Goal: Task Accomplishment & Management: Use online tool/utility

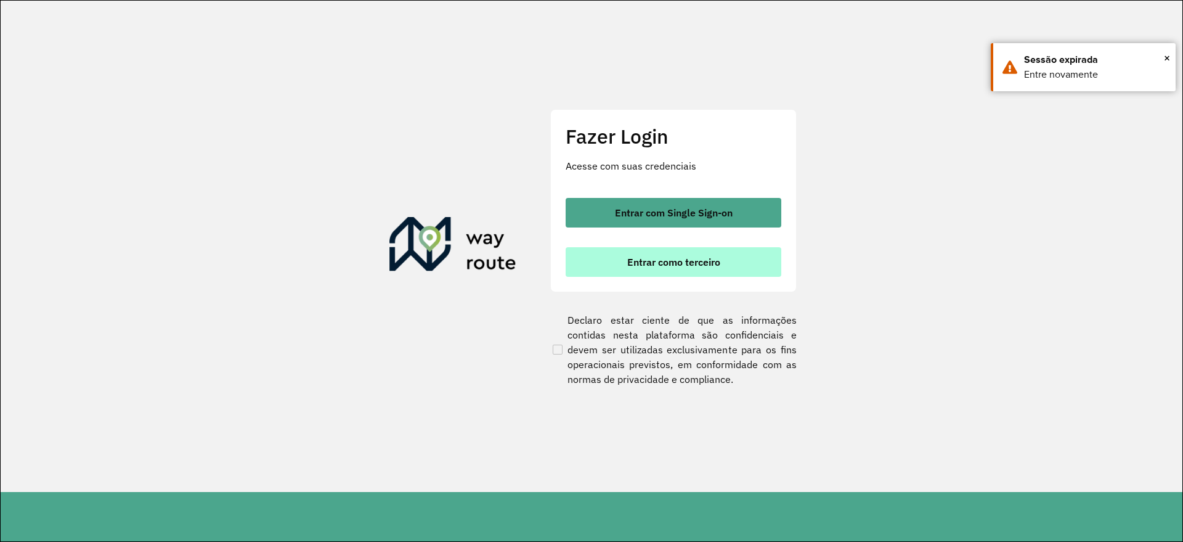
click at [669, 251] on button "Entrar como terceiro" at bounding box center [674, 262] width 216 height 30
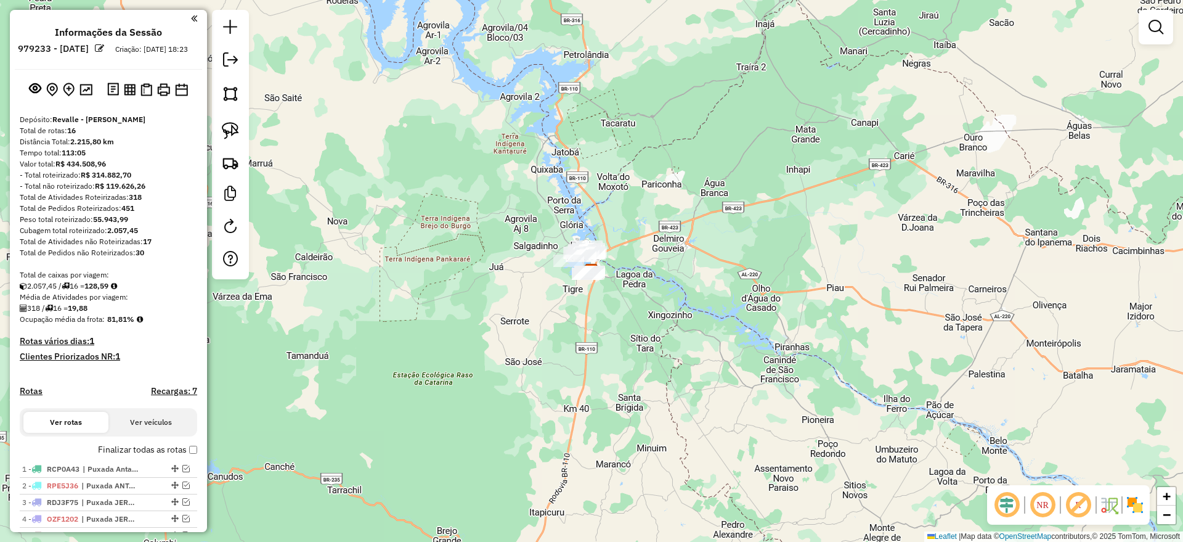
click at [152, 433] on button "Ver veículos" at bounding box center [150, 422] width 85 height 21
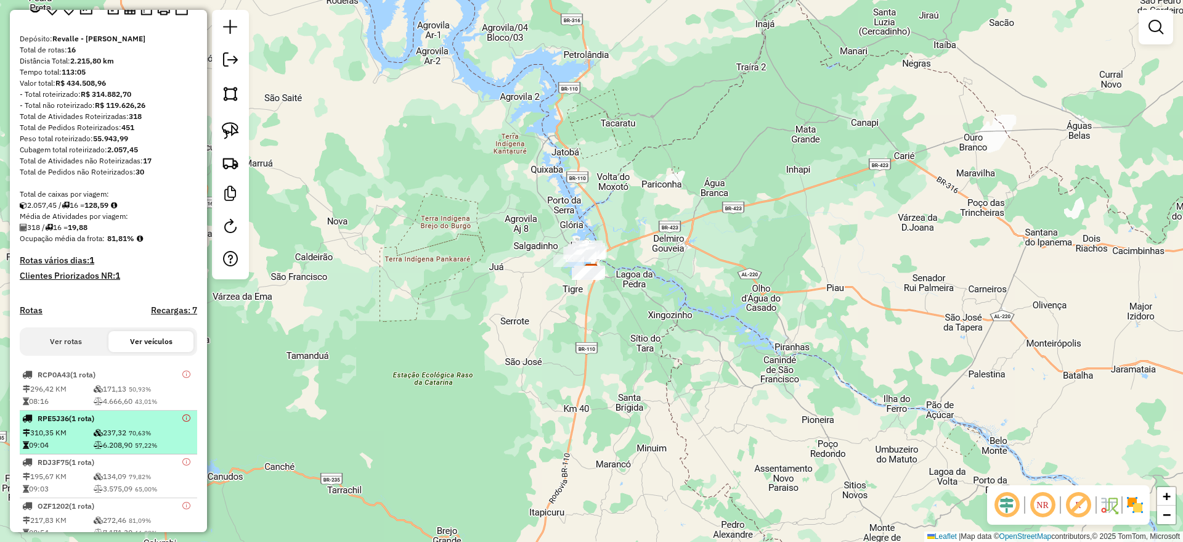
scroll to position [78, 0]
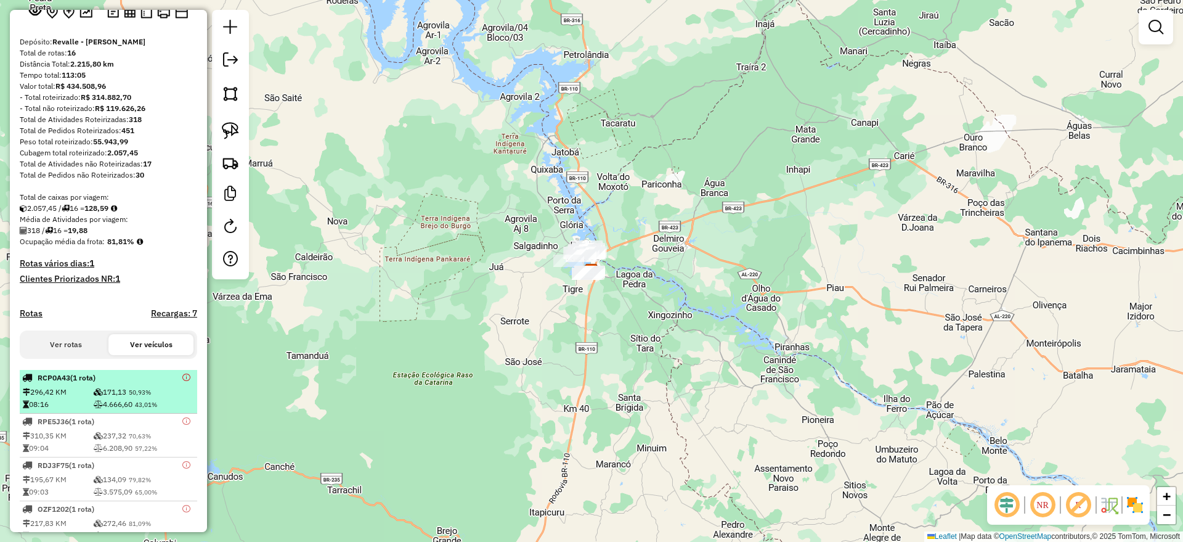
click at [74, 398] on td "296,42 KM" at bounding box center [57, 392] width 71 height 12
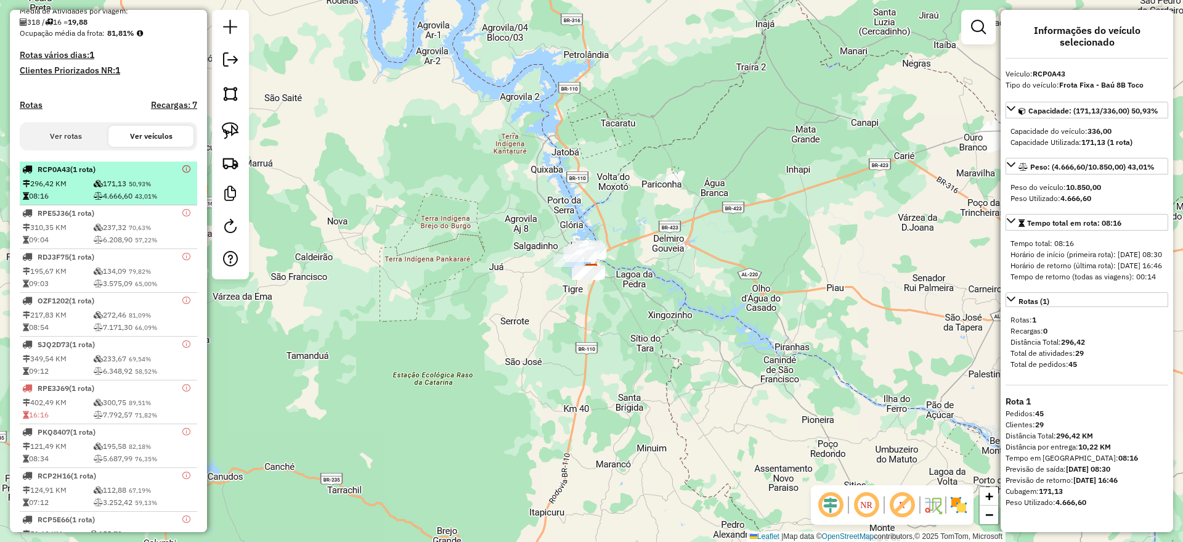
scroll to position [309, 0]
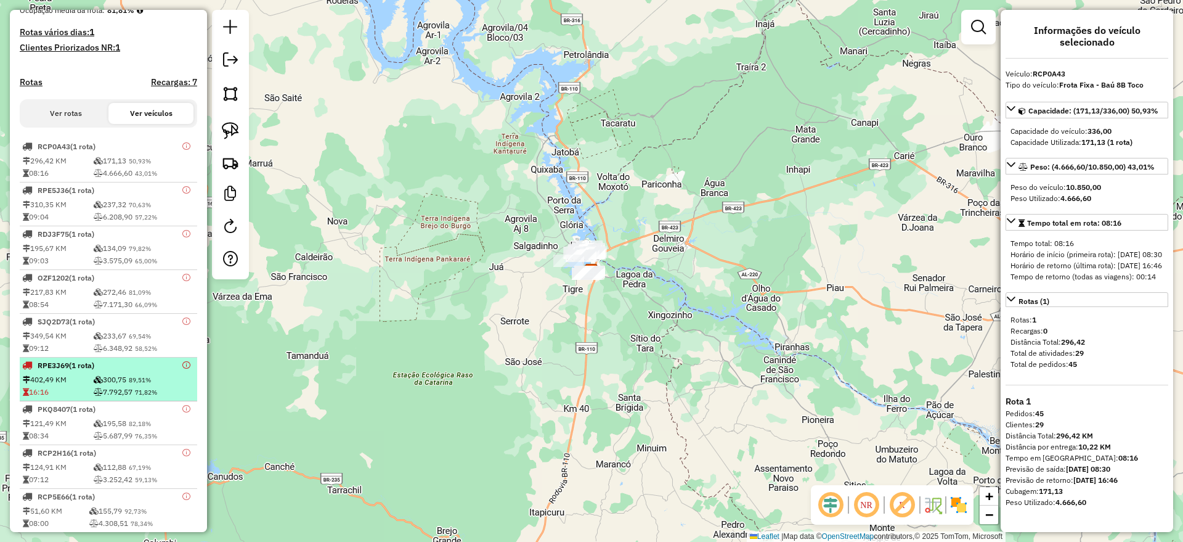
click at [74, 398] on td "16:16" at bounding box center [57, 392] width 71 height 12
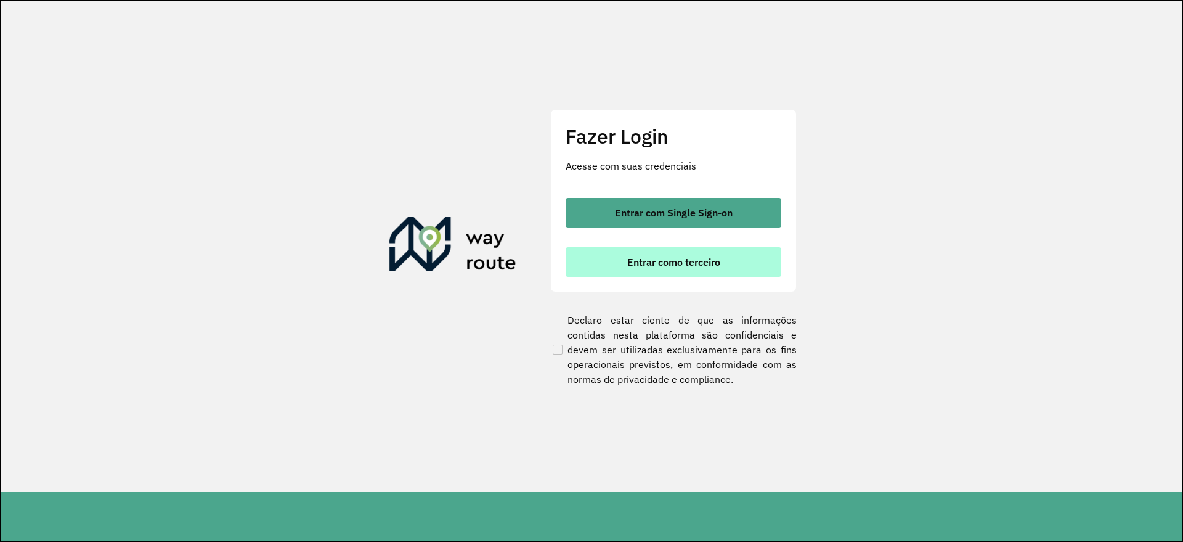
click at [719, 272] on button "Entrar como terceiro" at bounding box center [674, 262] width 216 height 30
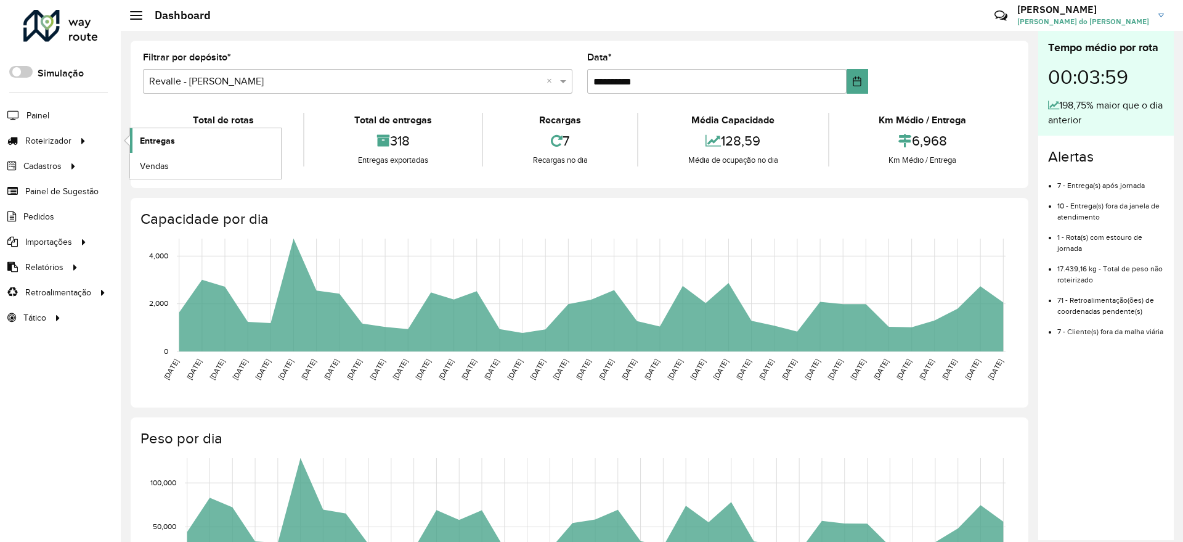
click at [146, 134] on span "Entregas" at bounding box center [157, 140] width 35 height 13
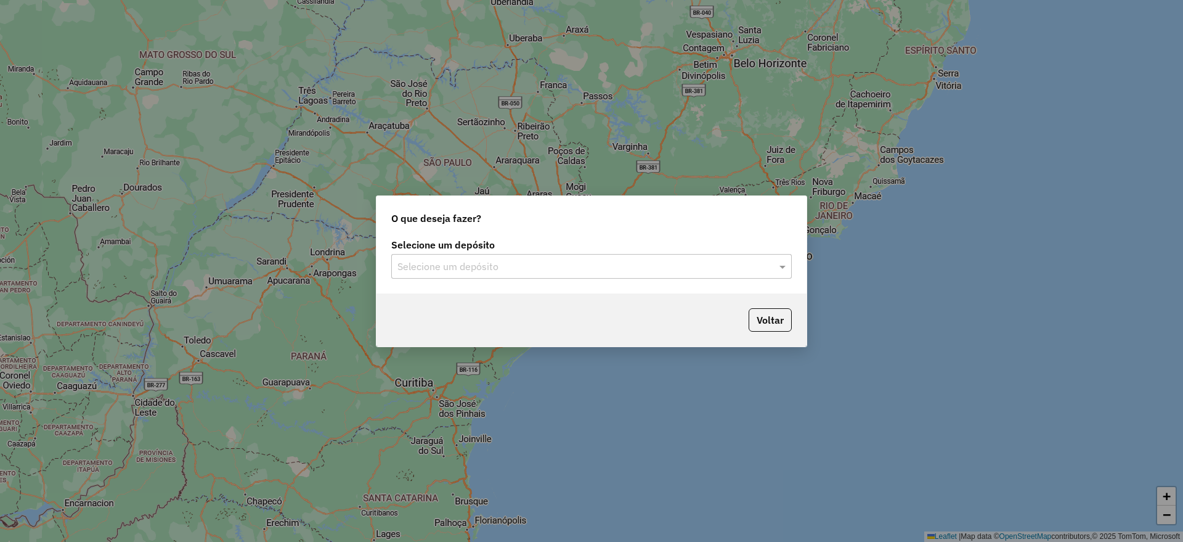
click at [542, 263] on input "text" at bounding box center [580, 267] width 364 height 15
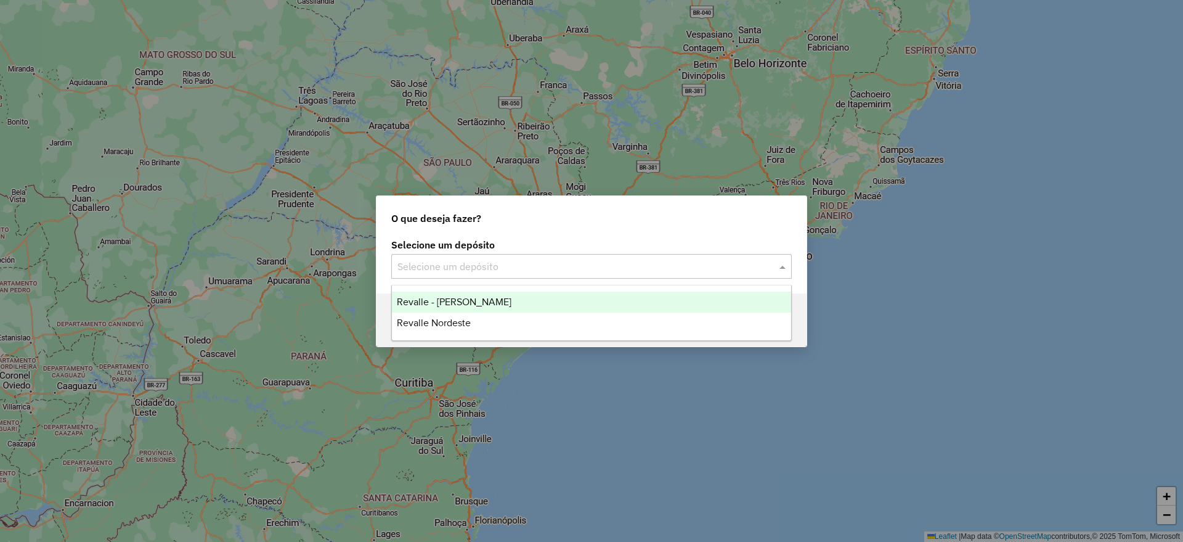
click at [549, 296] on div "Revalle - [PERSON_NAME]" at bounding box center [591, 302] width 399 height 21
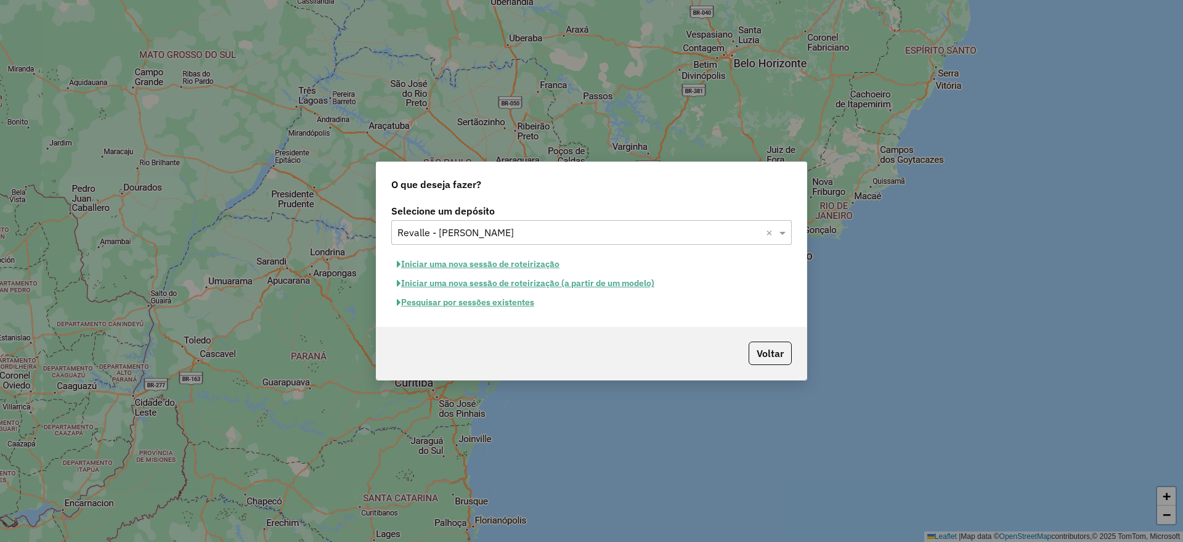
click at [531, 304] on button "Pesquisar por sessões existentes" at bounding box center [465, 302] width 149 height 19
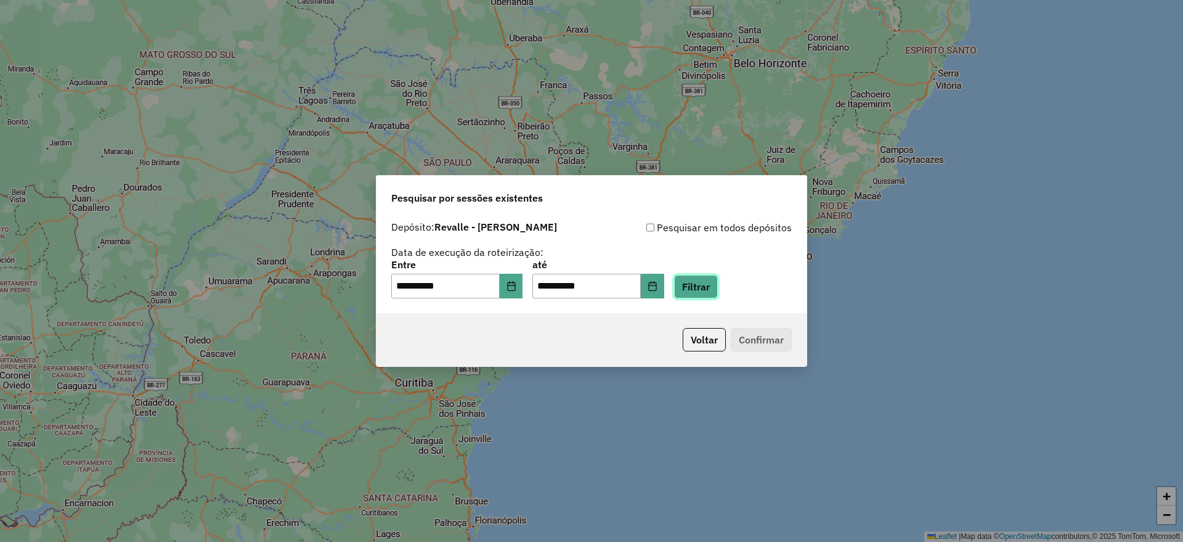
click at [718, 288] on button "Filtrar" at bounding box center [696, 286] width 44 height 23
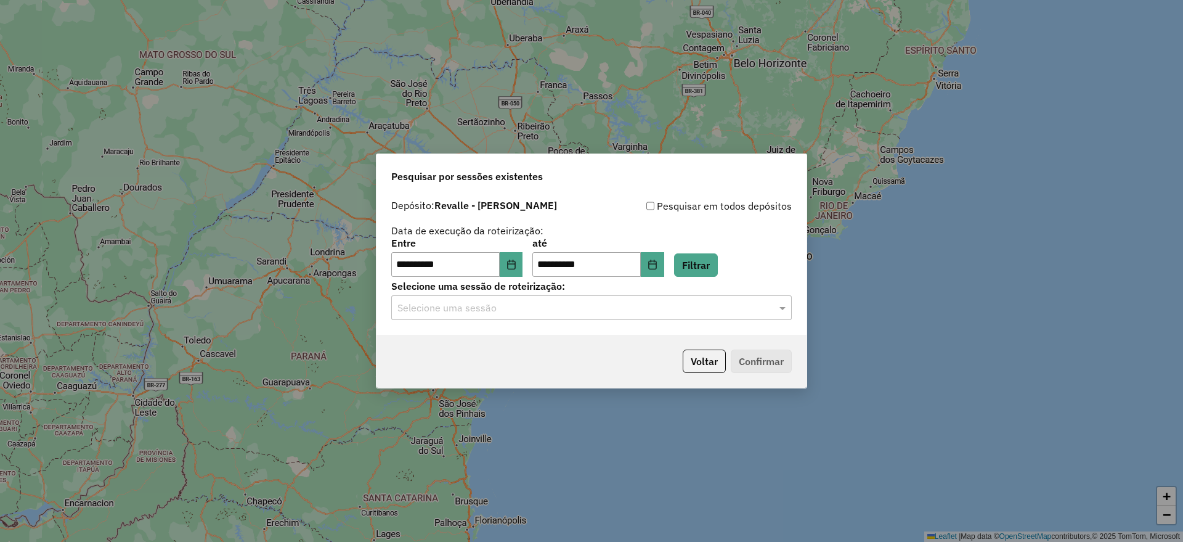
click at [721, 313] on input "text" at bounding box center [580, 308] width 364 height 15
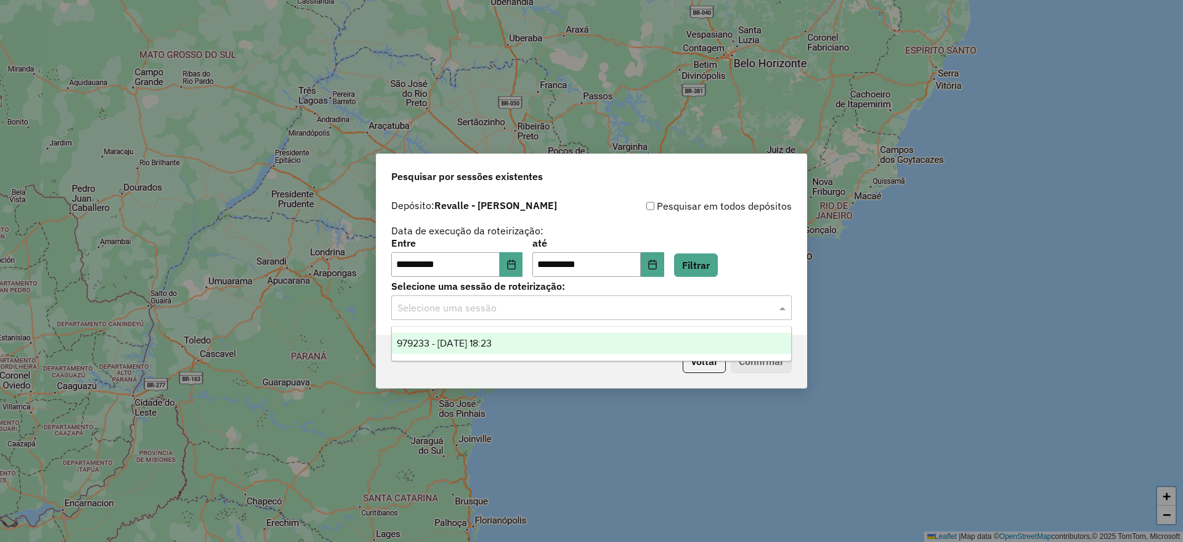
click at [709, 337] on div "979233 - 14/08/2025 18:23" at bounding box center [591, 343] width 399 height 21
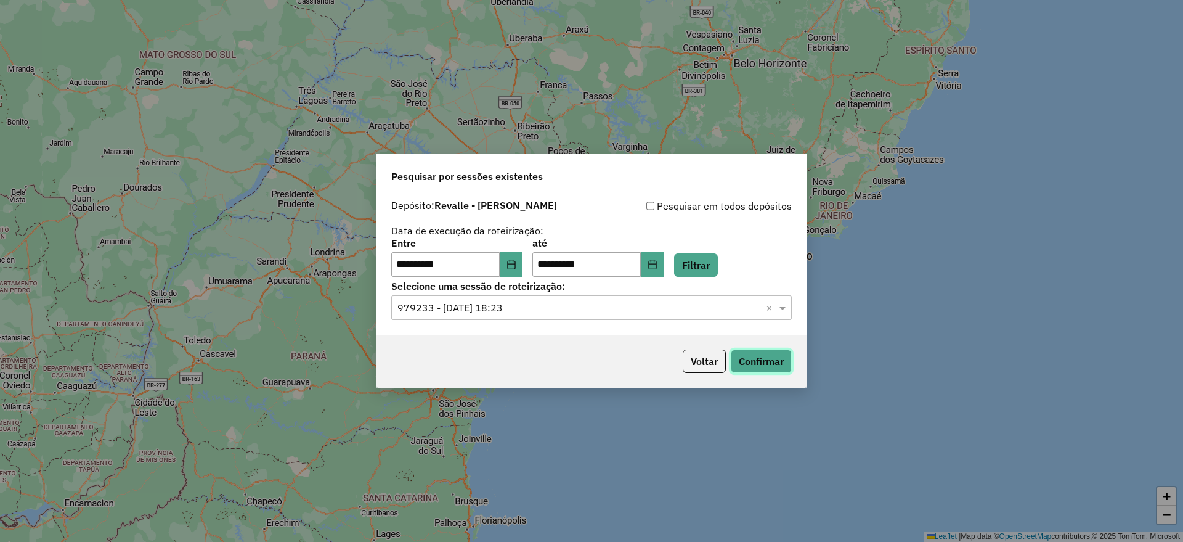
click at [750, 365] on button "Confirmar" at bounding box center [761, 361] width 61 height 23
click at [733, 310] on input "text" at bounding box center [580, 308] width 364 height 15
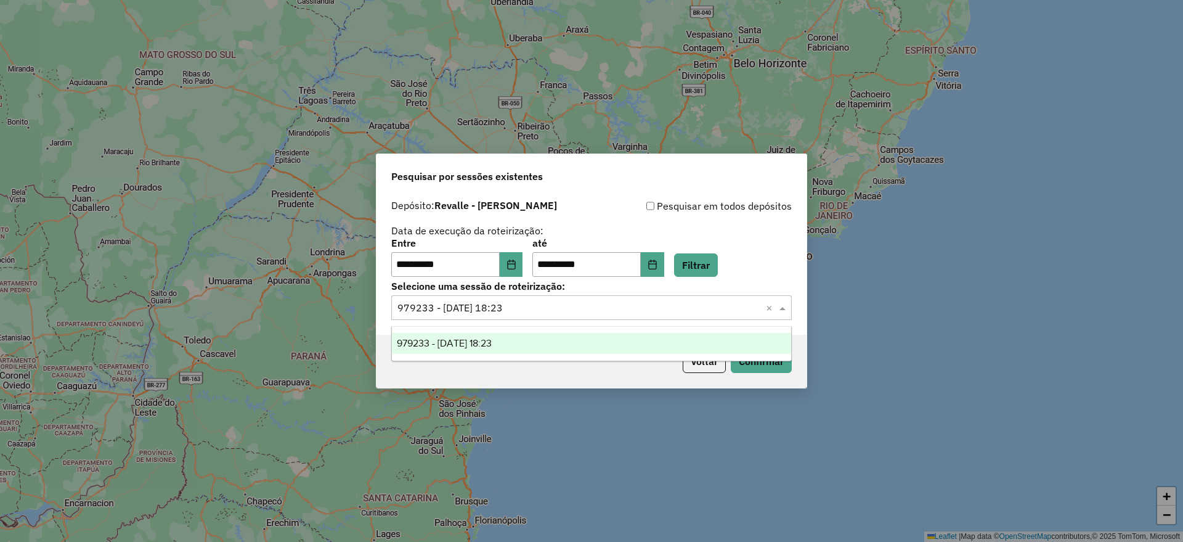
click at [684, 350] on div "979233 - 14/08/2025 18:23" at bounding box center [591, 343] width 399 height 21
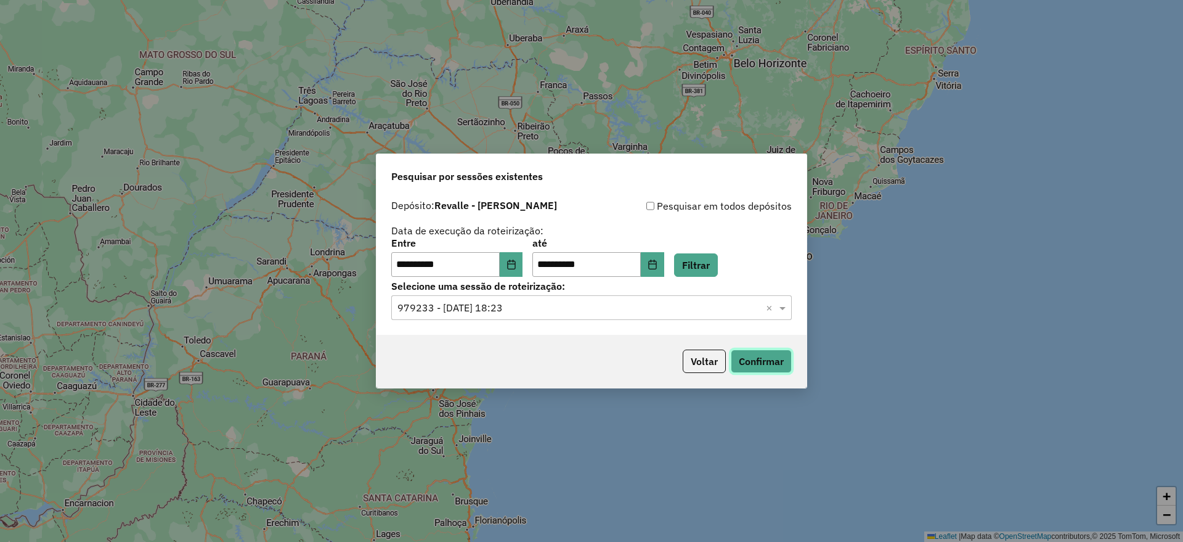
click at [782, 366] on button "Confirmar" at bounding box center [761, 361] width 61 height 23
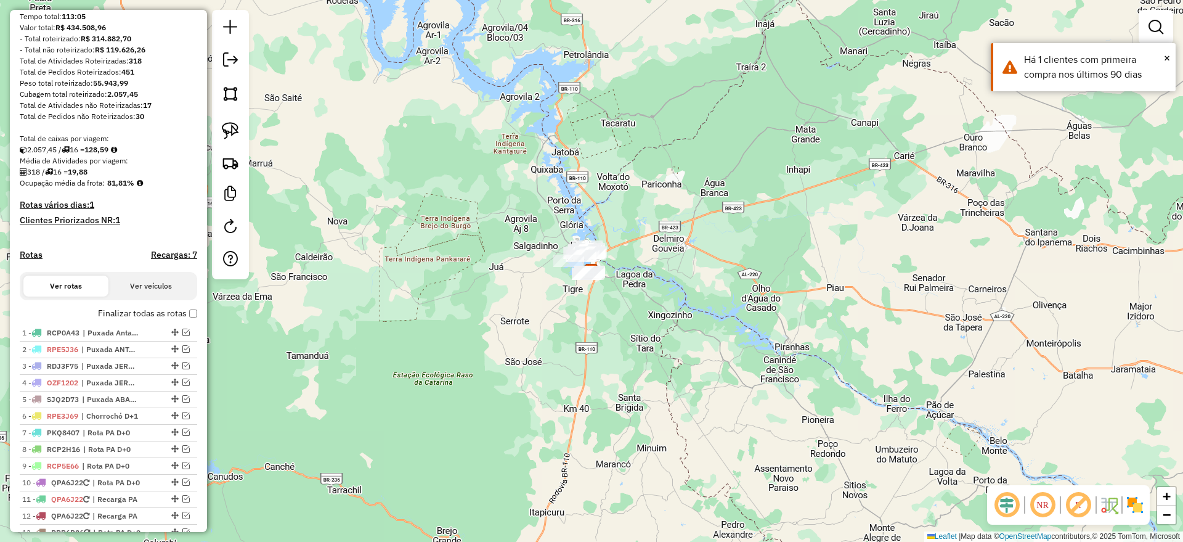
scroll to position [154, 0]
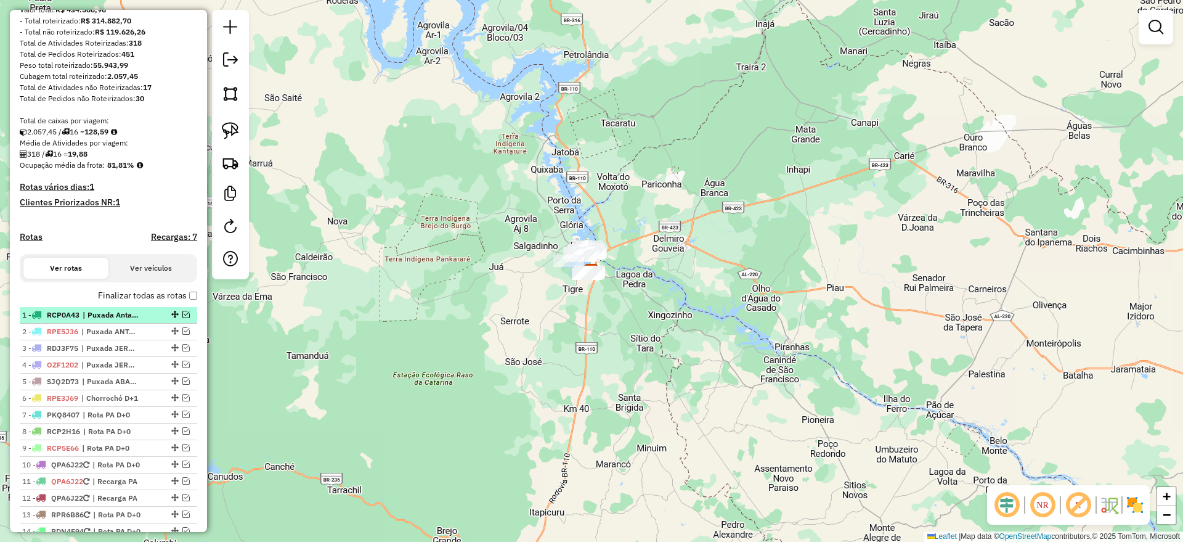
click at [65, 319] on span "RCP0A43" at bounding box center [63, 314] width 33 height 9
select select "**********"
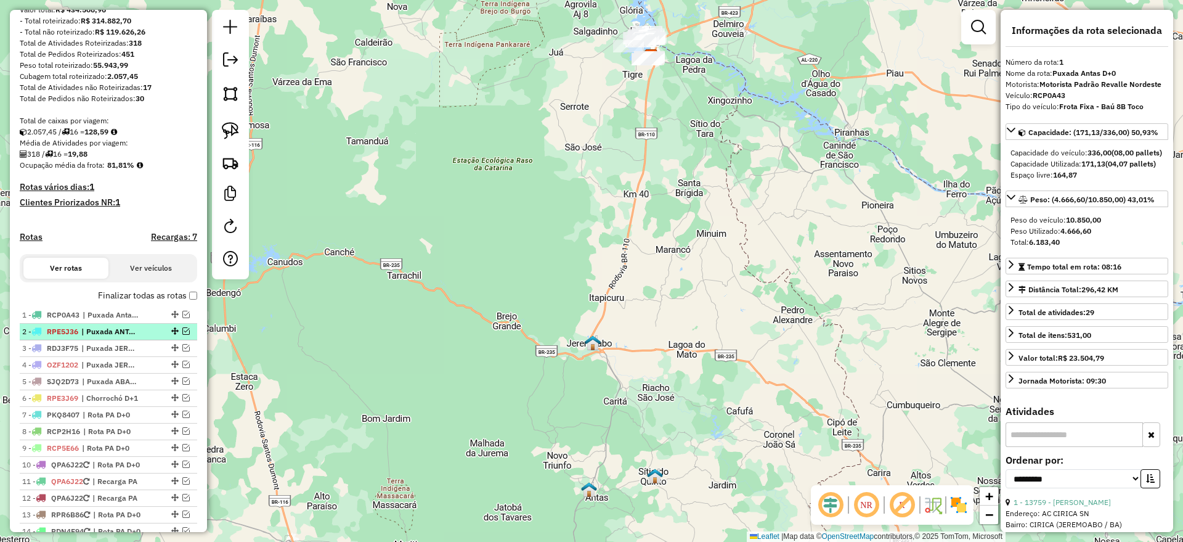
click at [63, 336] on span "RPE5J36" at bounding box center [62, 331] width 31 height 9
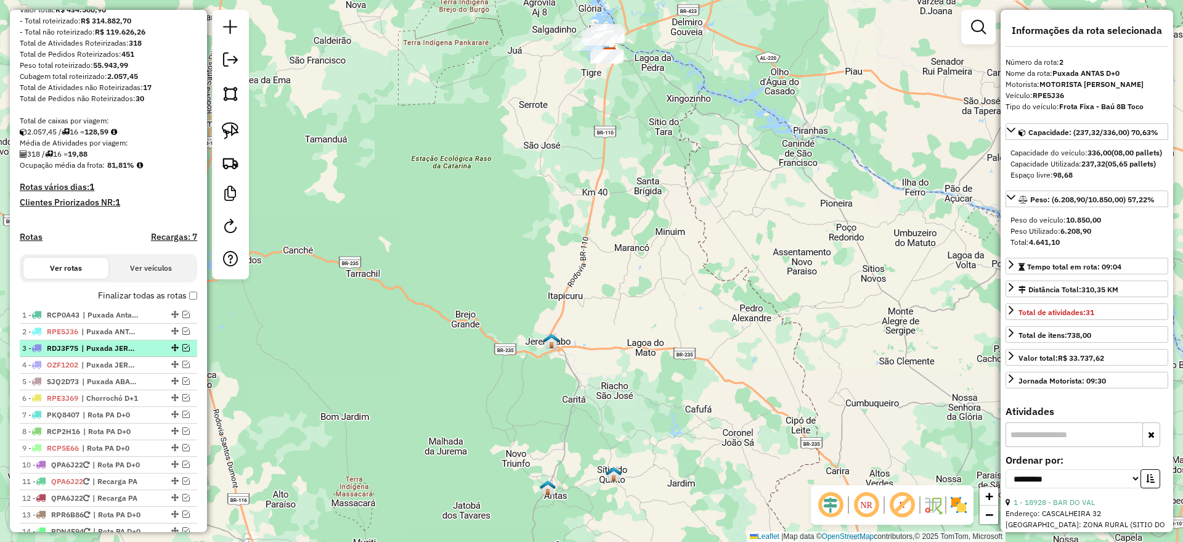
click at [63, 353] on span "RDJ3F75" at bounding box center [62, 347] width 31 height 9
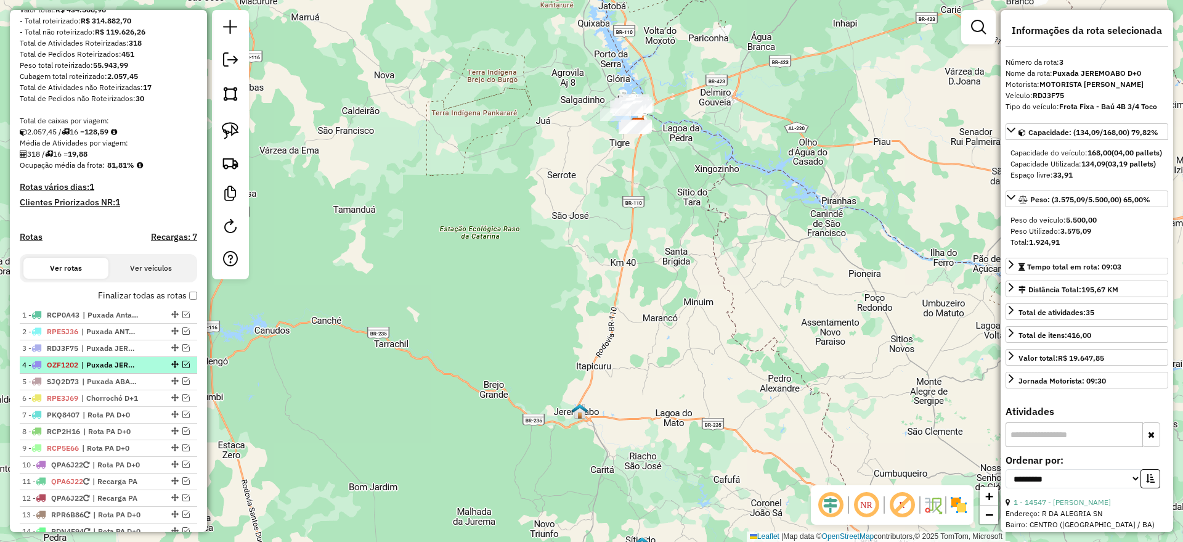
click at [68, 369] on span "OZF1202" at bounding box center [62, 364] width 31 height 9
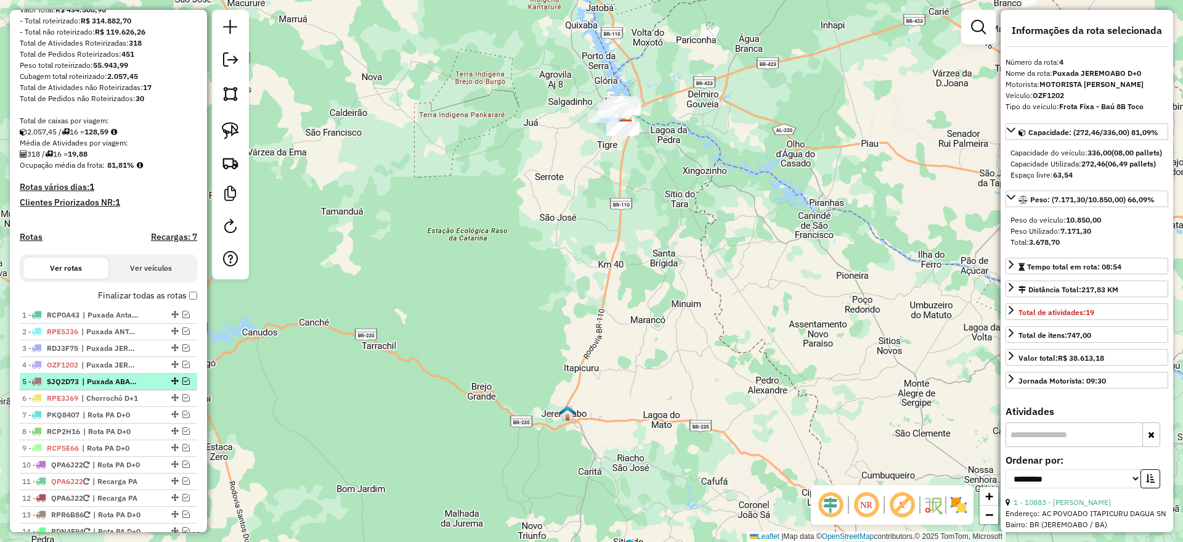
click at [78, 386] on span "SJQ2D73" at bounding box center [63, 381] width 32 height 9
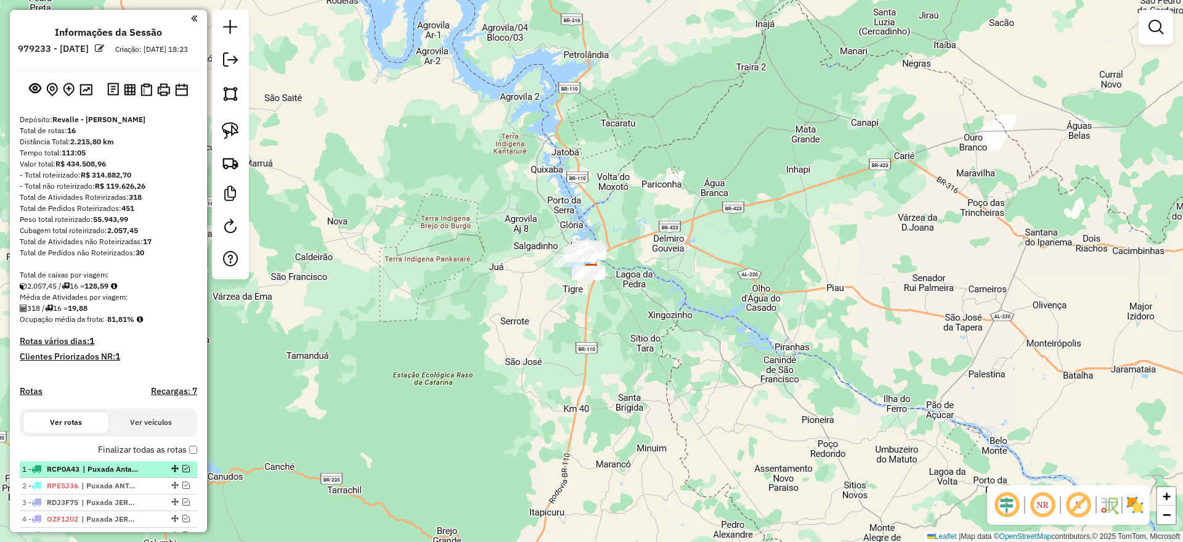
click at [186, 472] on em at bounding box center [185, 468] width 7 height 7
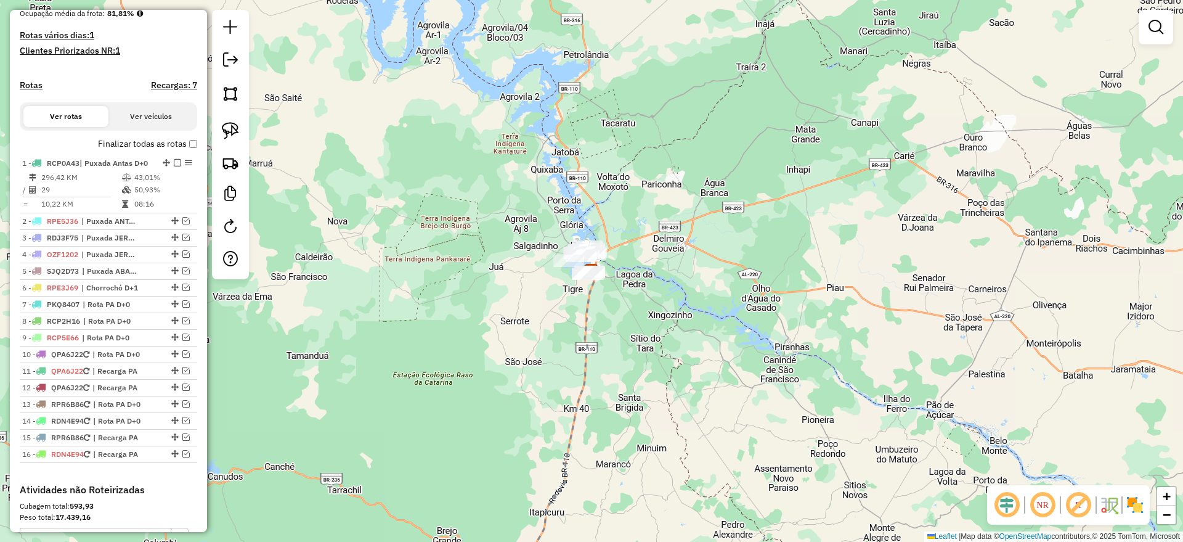
scroll to position [308, 0]
click at [183, 222] on em at bounding box center [185, 218] width 7 height 7
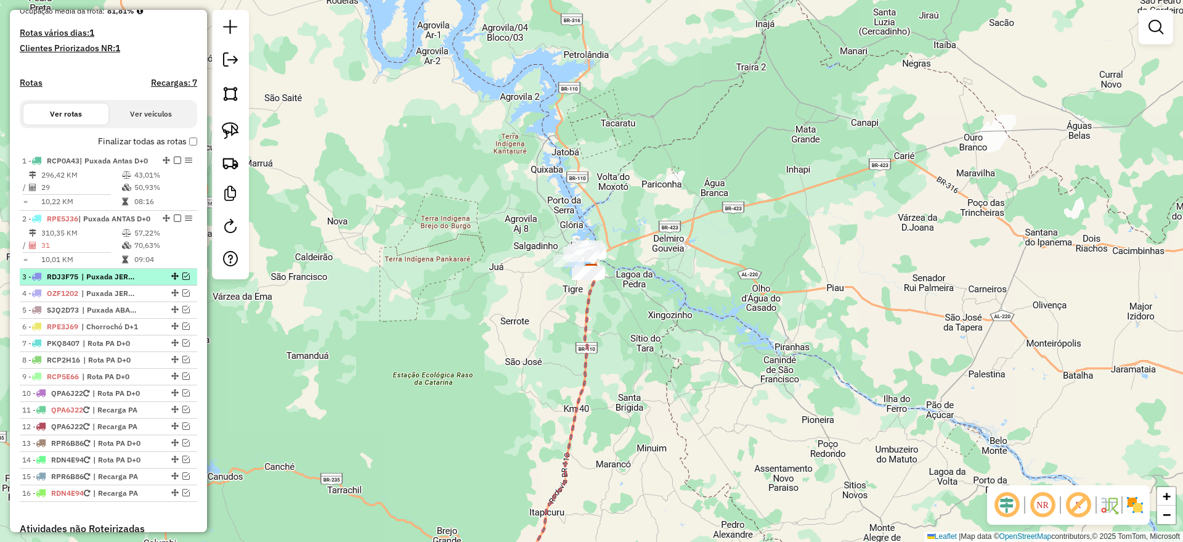
click at [182, 280] on em at bounding box center [185, 275] width 7 height 7
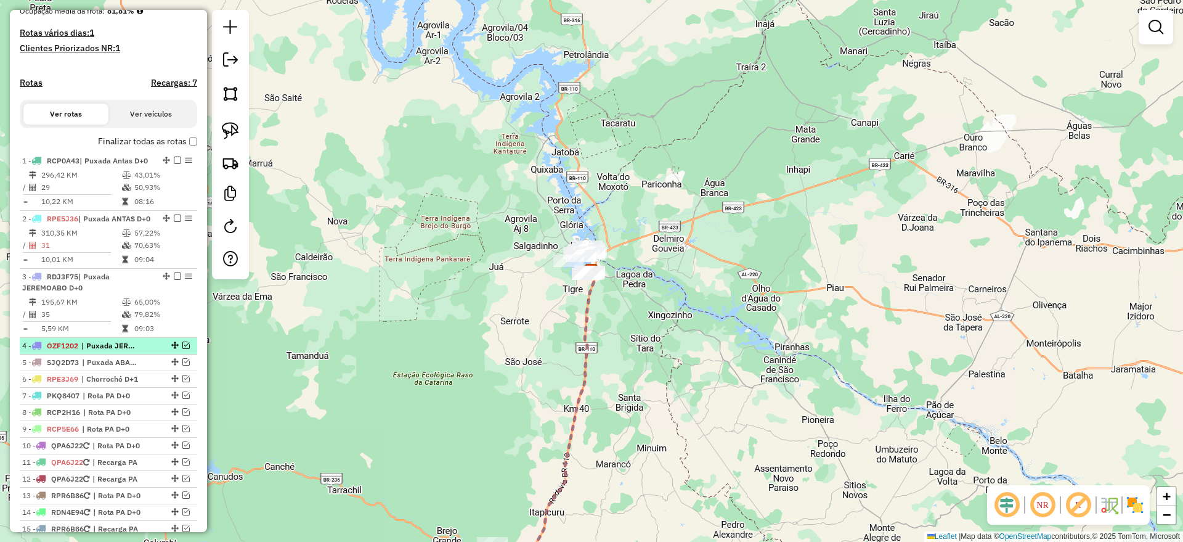
click at [185, 349] on em at bounding box center [185, 344] width 7 height 7
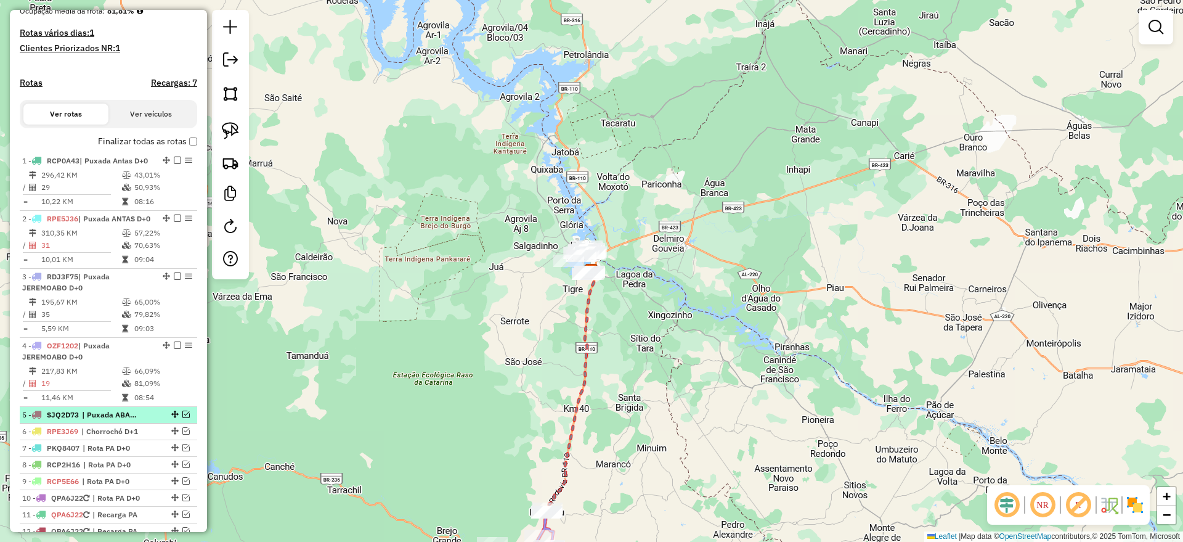
click at [182, 418] on em at bounding box center [185, 414] width 7 height 7
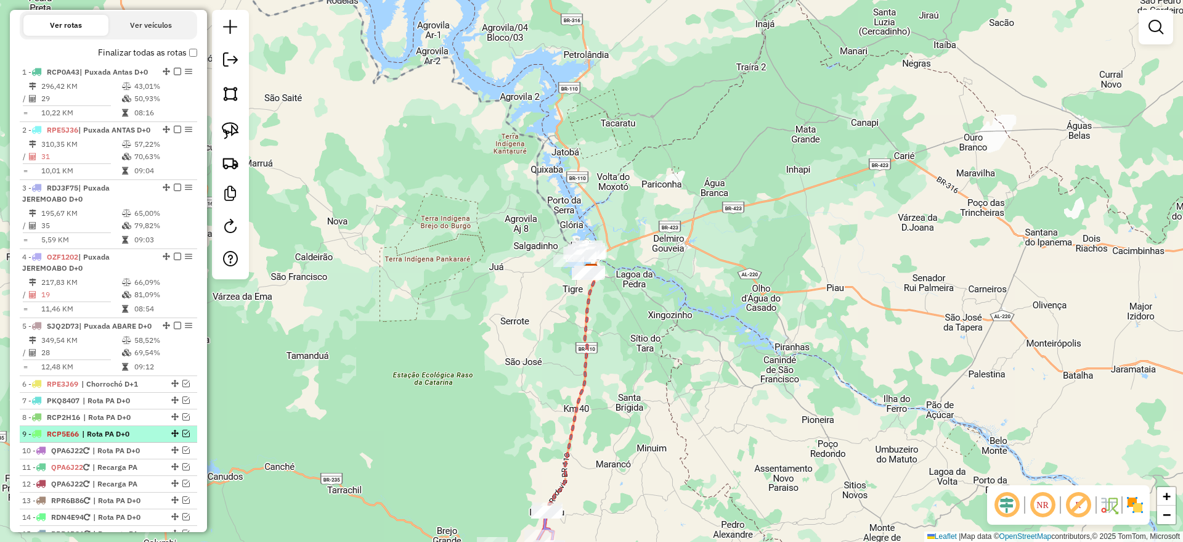
scroll to position [462, 0]
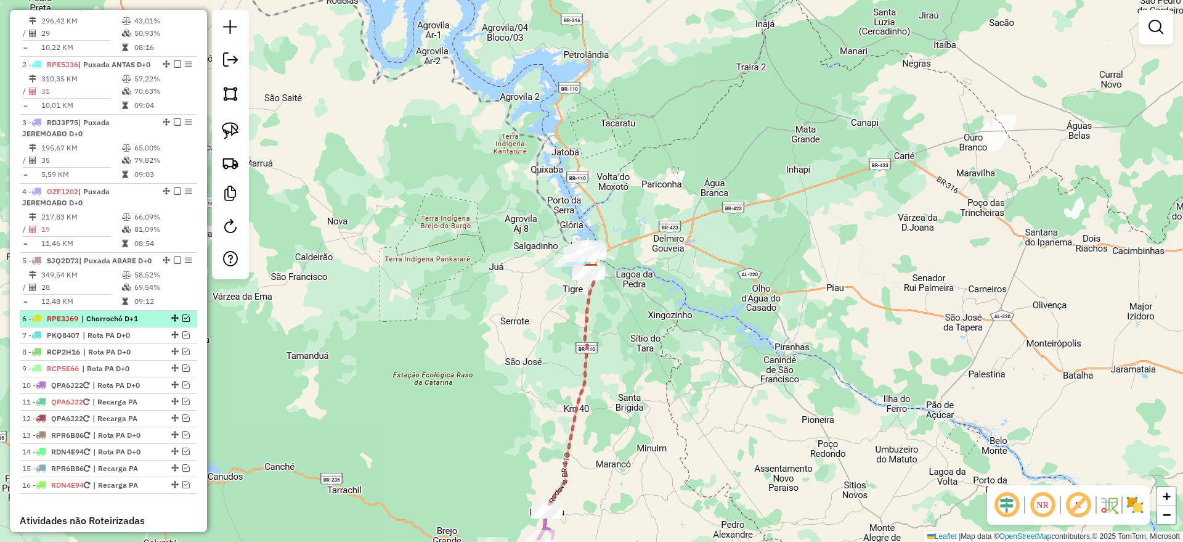
click at [182, 322] on em at bounding box center [185, 317] width 7 height 7
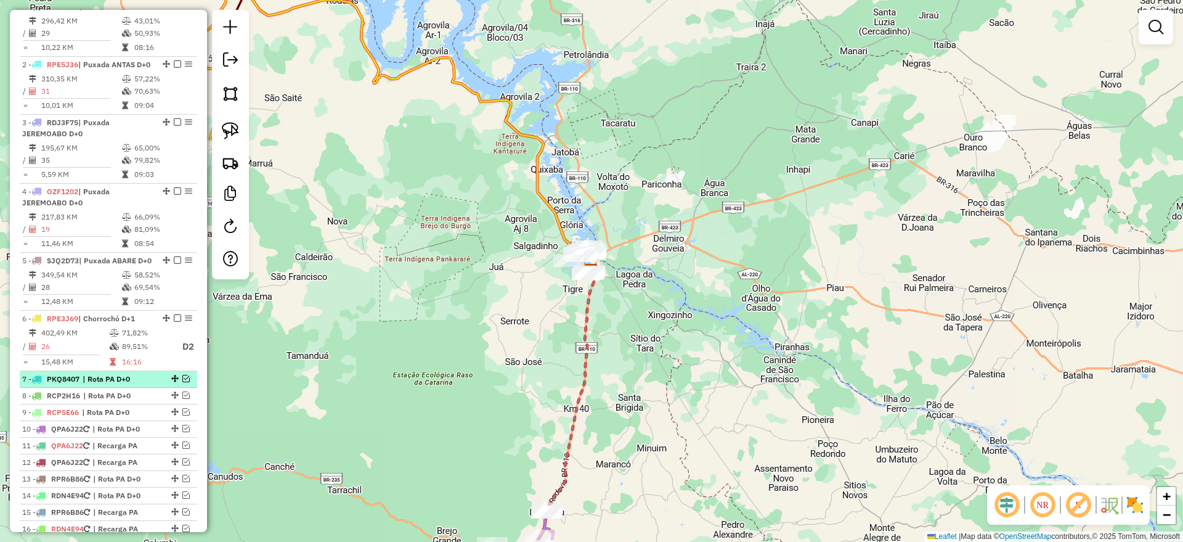
click at [184, 382] on em at bounding box center [185, 378] width 7 height 7
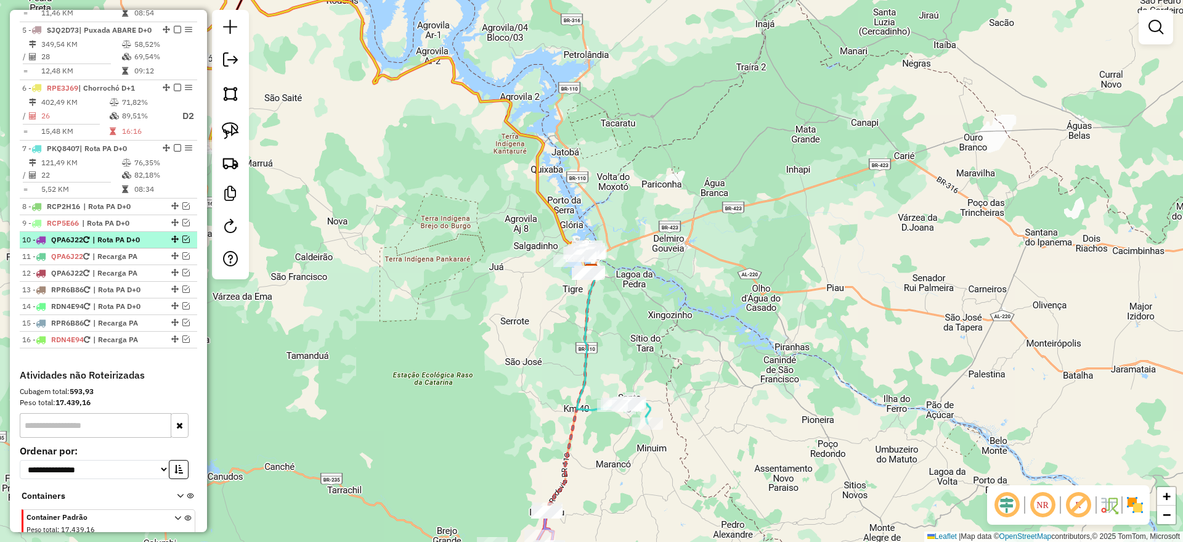
scroll to position [693, 0]
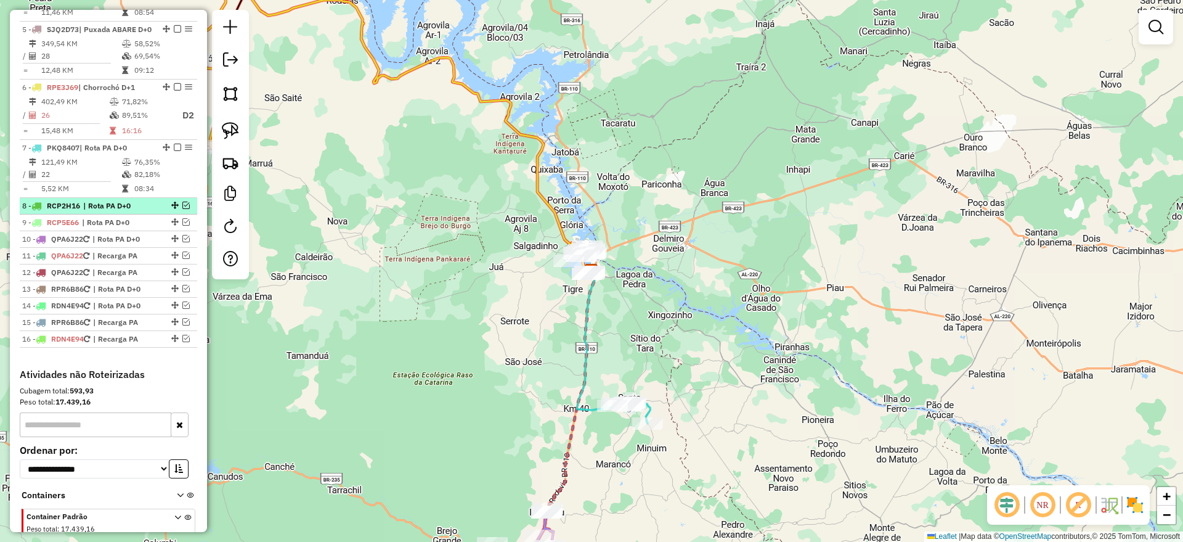
click at [183, 209] on em at bounding box center [185, 205] width 7 height 7
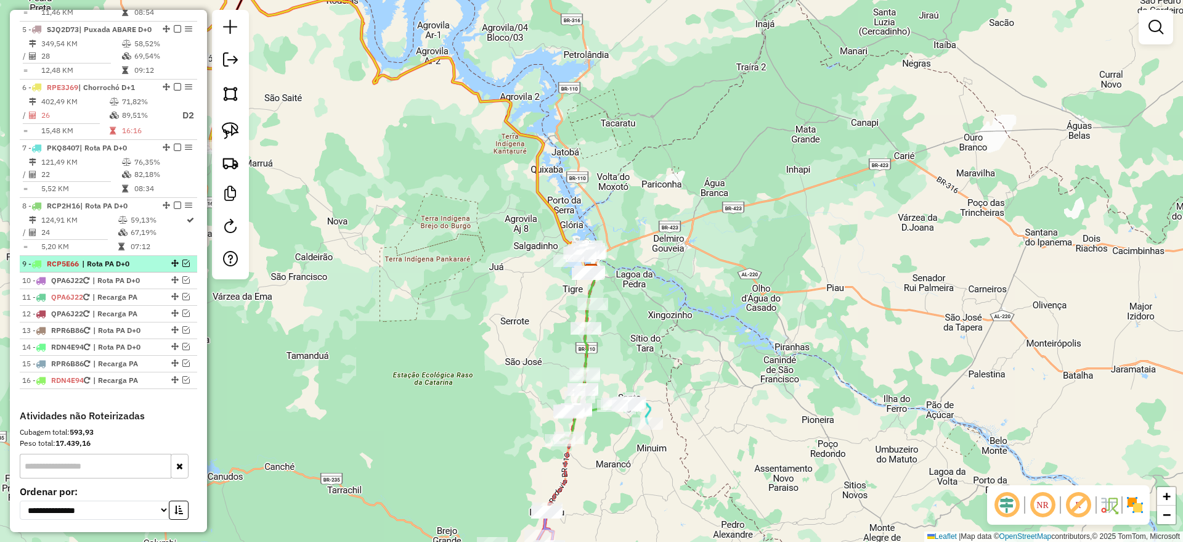
click at [185, 267] on em at bounding box center [185, 263] width 7 height 7
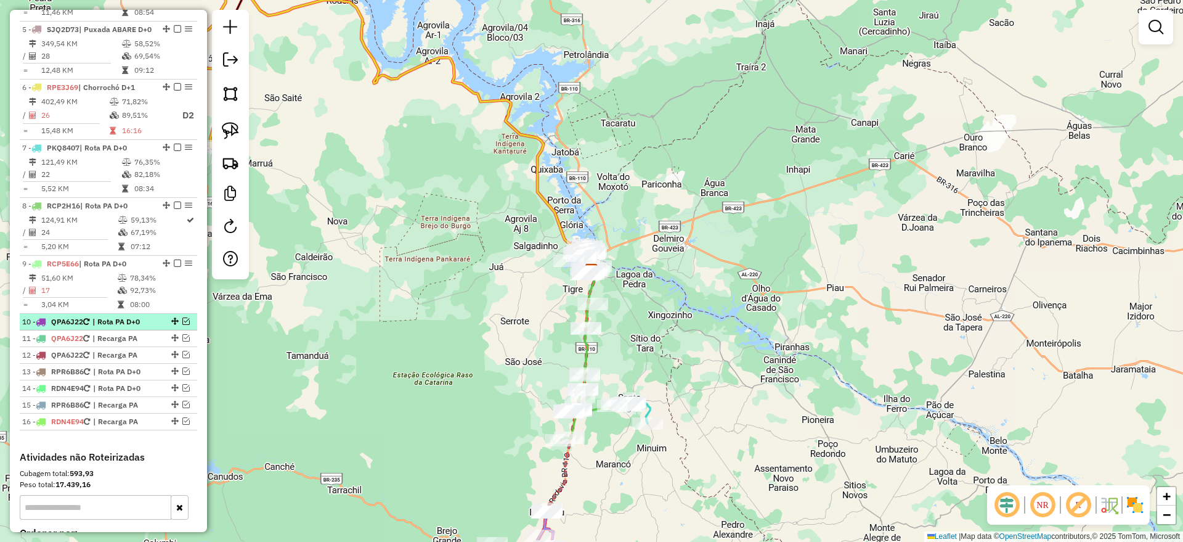
click at [182, 325] on em at bounding box center [185, 320] width 7 height 7
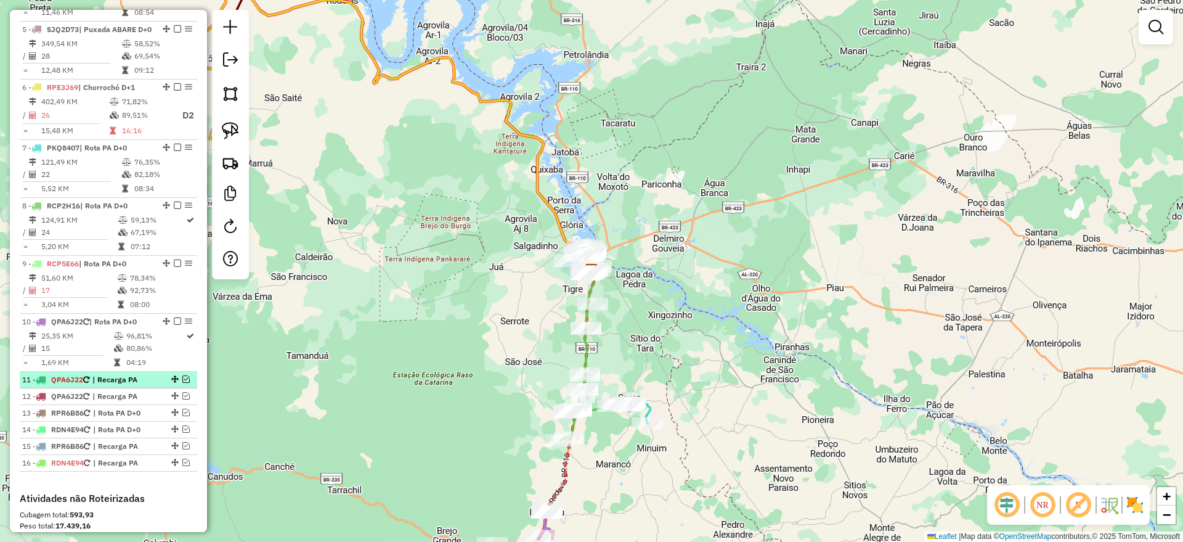
click at [182, 383] on em at bounding box center [185, 378] width 7 height 7
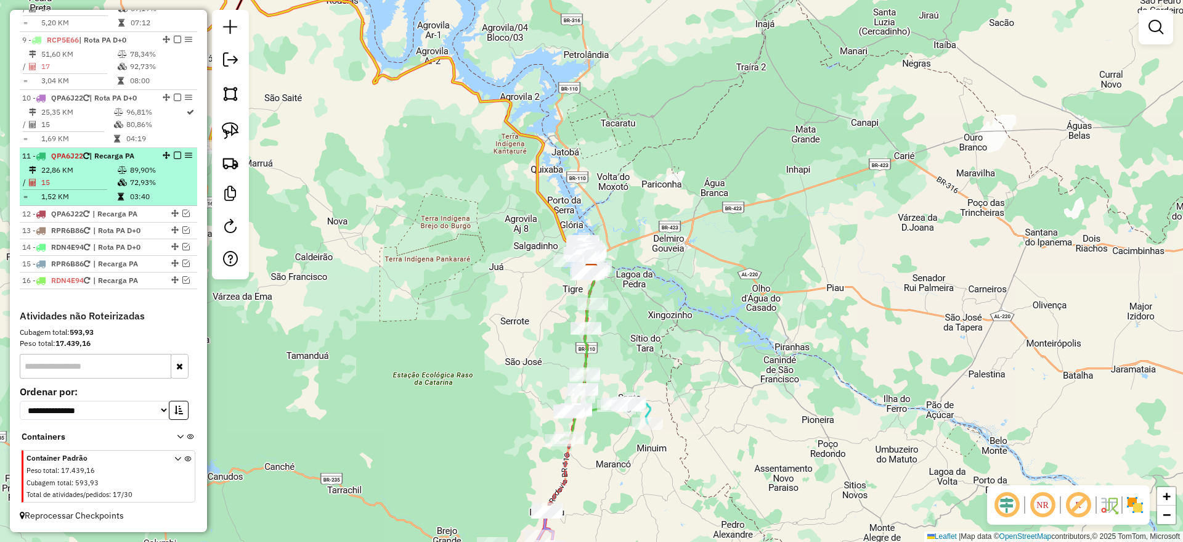
scroll to position [962, 0]
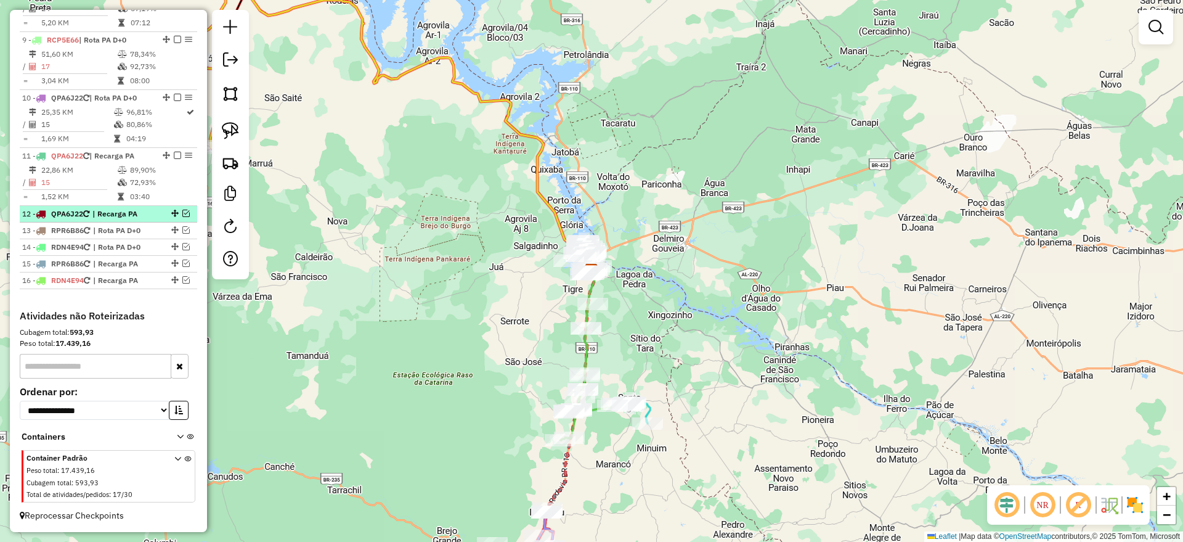
click at [184, 211] on em at bounding box center [185, 213] width 7 height 7
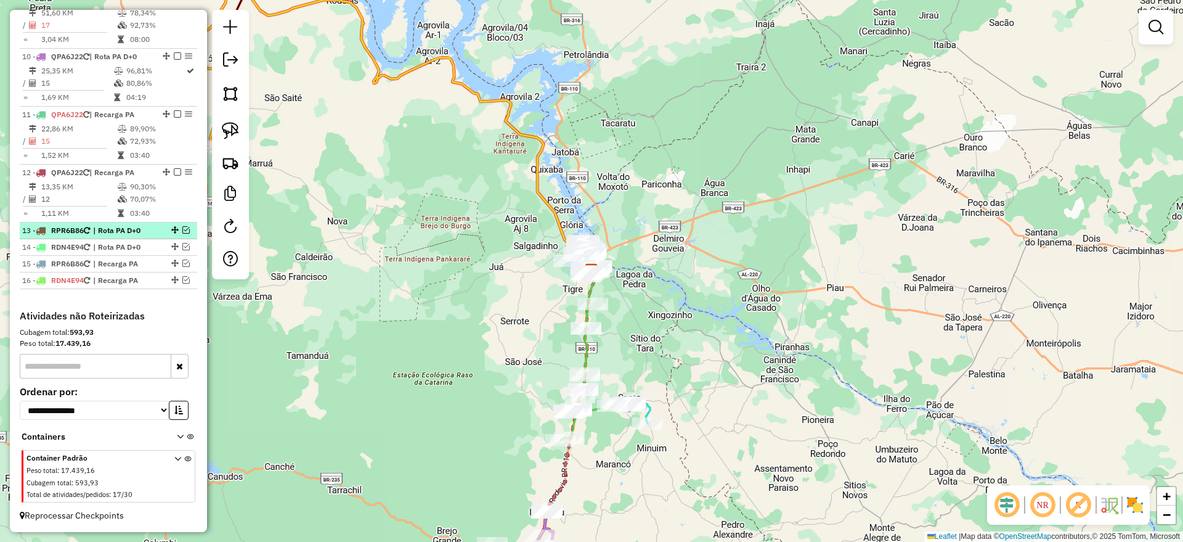
click at [184, 234] on em at bounding box center [185, 229] width 7 height 7
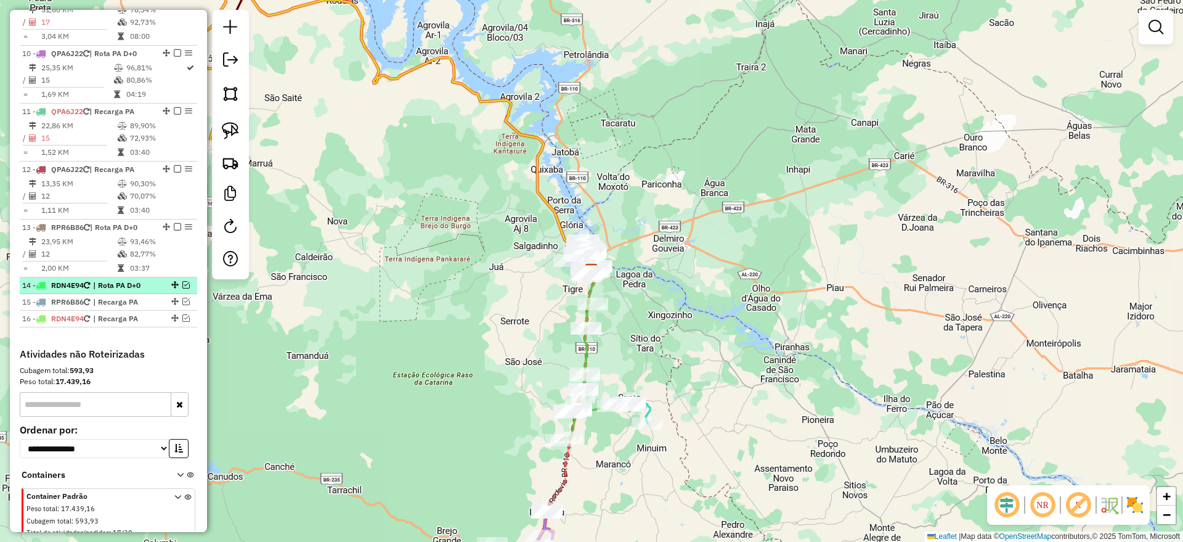
click at [182, 288] on em at bounding box center [185, 284] width 7 height 7
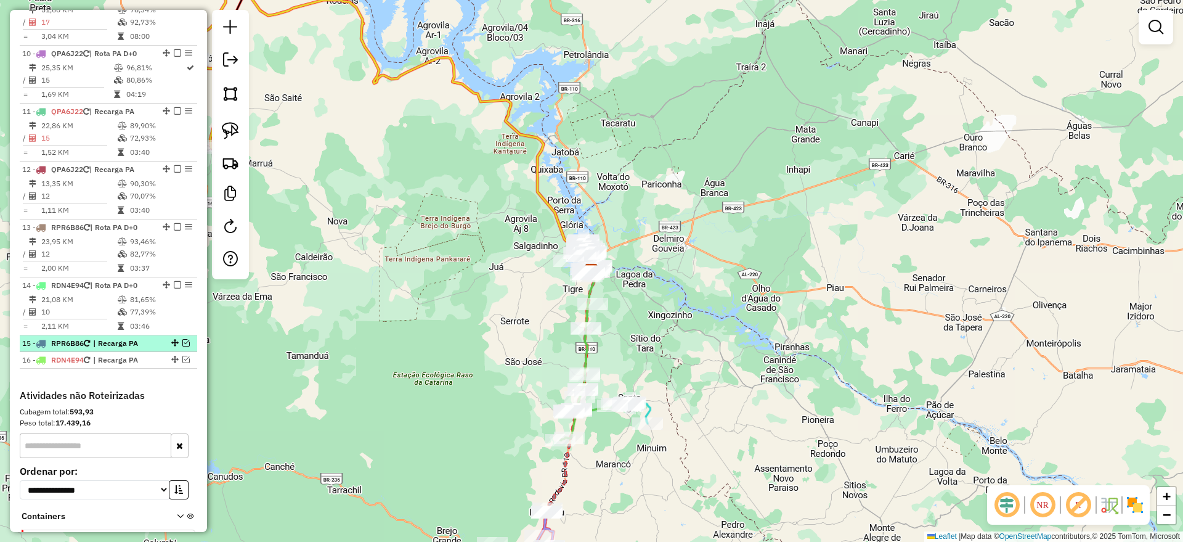
click at [182, 346] on em at bounding box center [185, 342] width 7 height 7
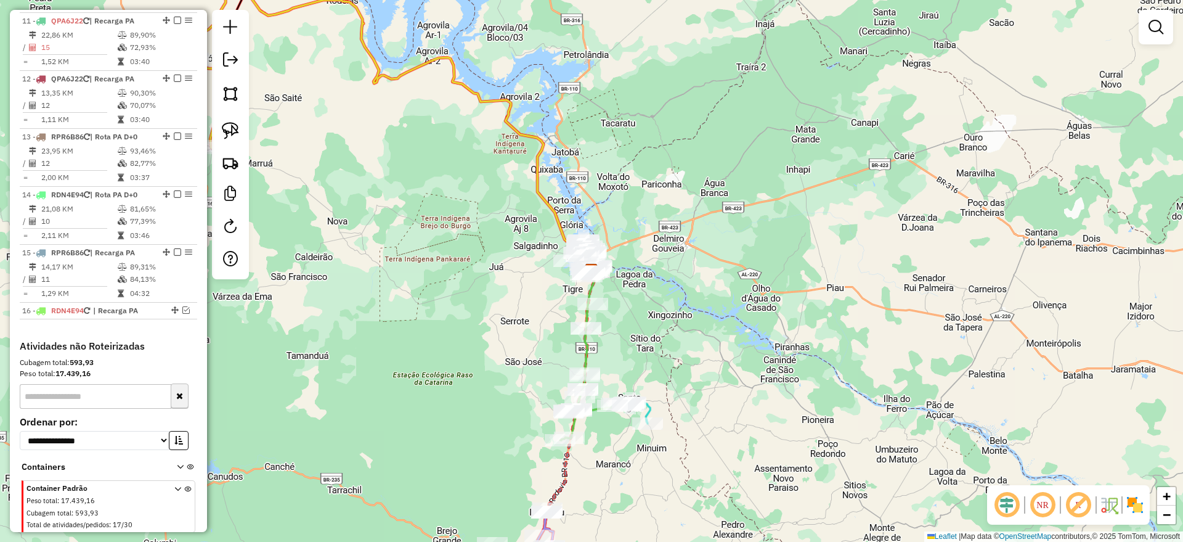
scroll to position [1127, 0]
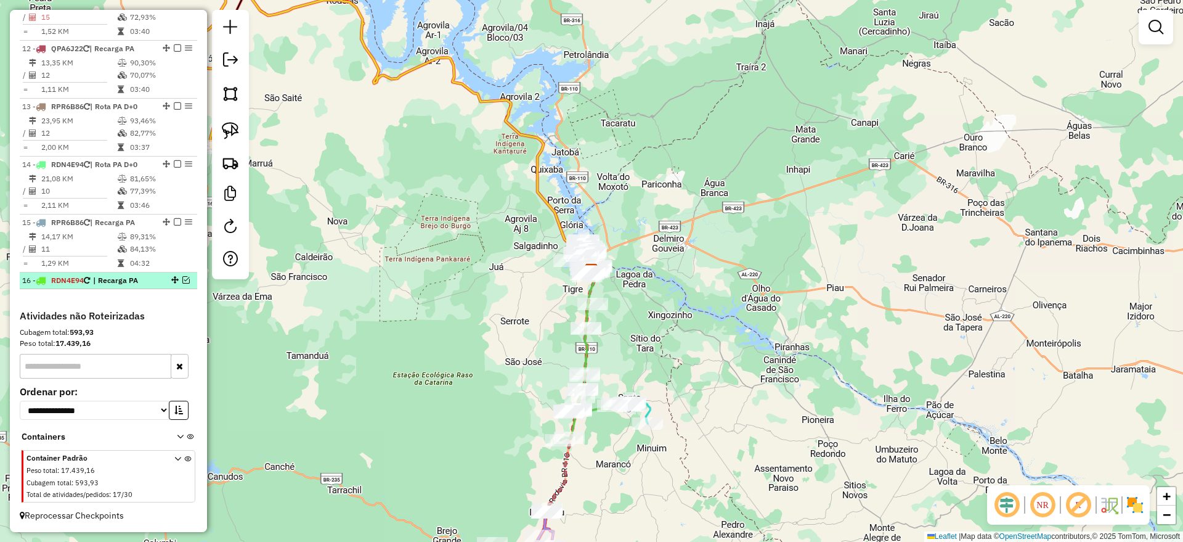
click at [182, 279] on em at bounding box center [185, 279] width 7 height 7
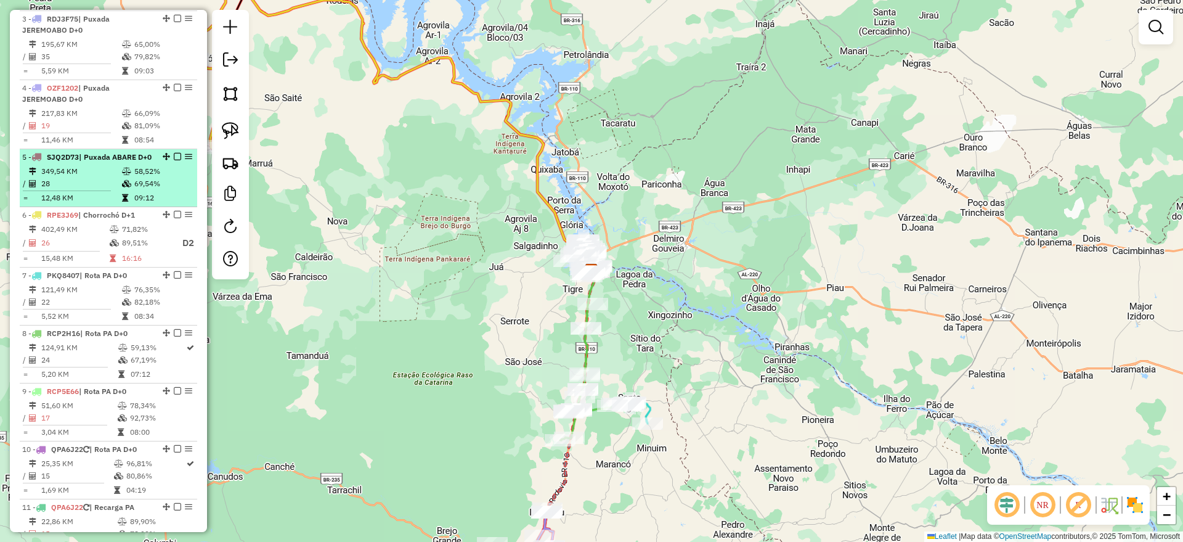
scroll to position [664, 0]
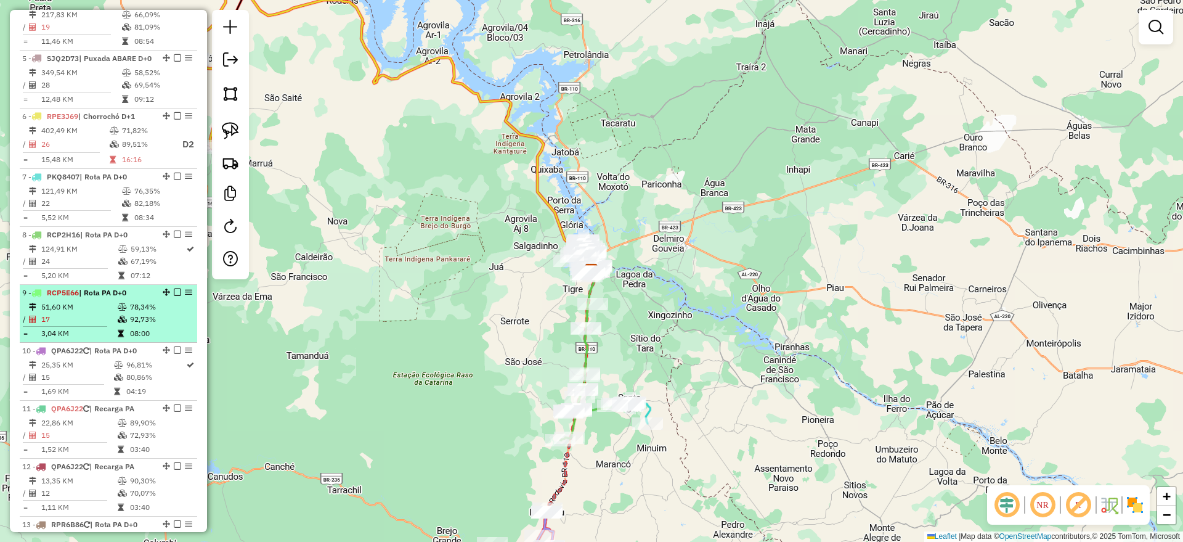
click at [83, 313] on td "51,60 KM" at bounding box center [79, 307] width 76 height 12
select select "**********"
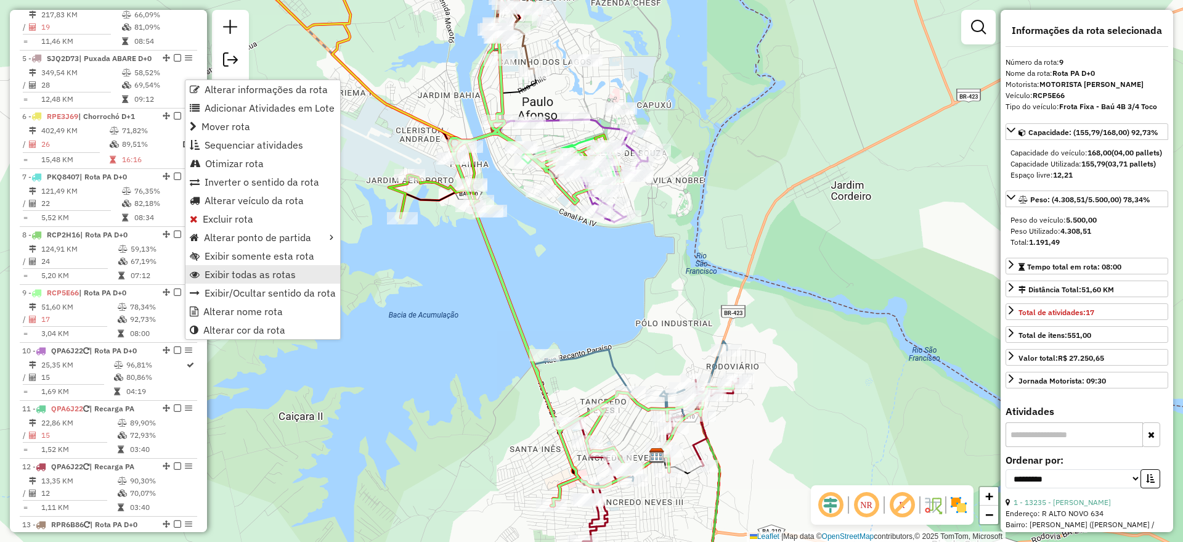
click at [256, 272] on span "Exibir todas as rotas" at bounding box center [250, 274] width 91 height 10
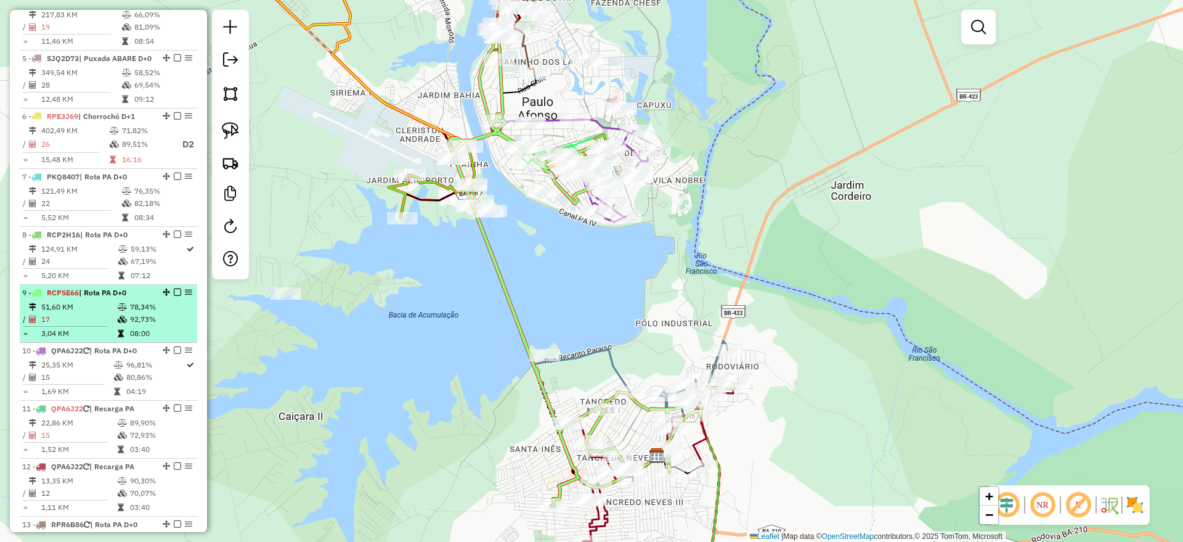
select select "**********"
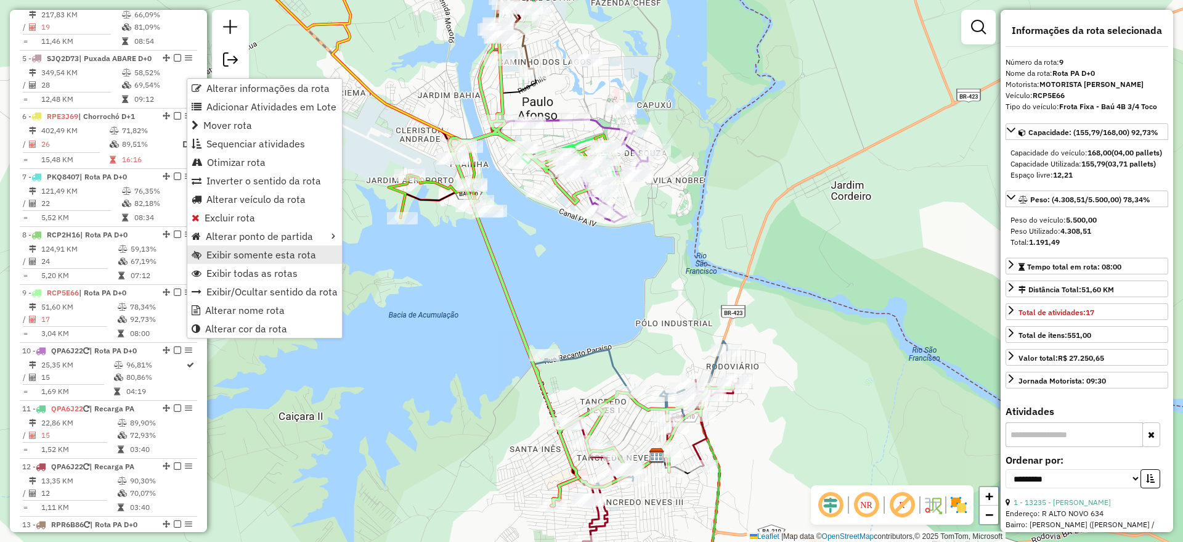
click at [253, 256] on span "Exibir somente esta rota" at bounding box center [261, 255] width 110 height 10
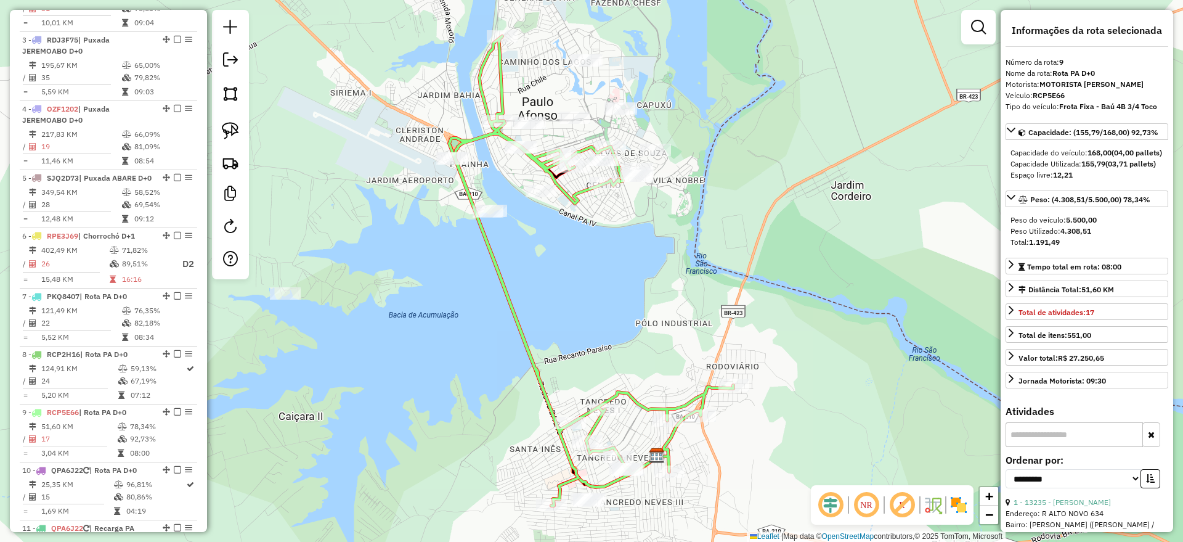
scroll to position [433, 0]
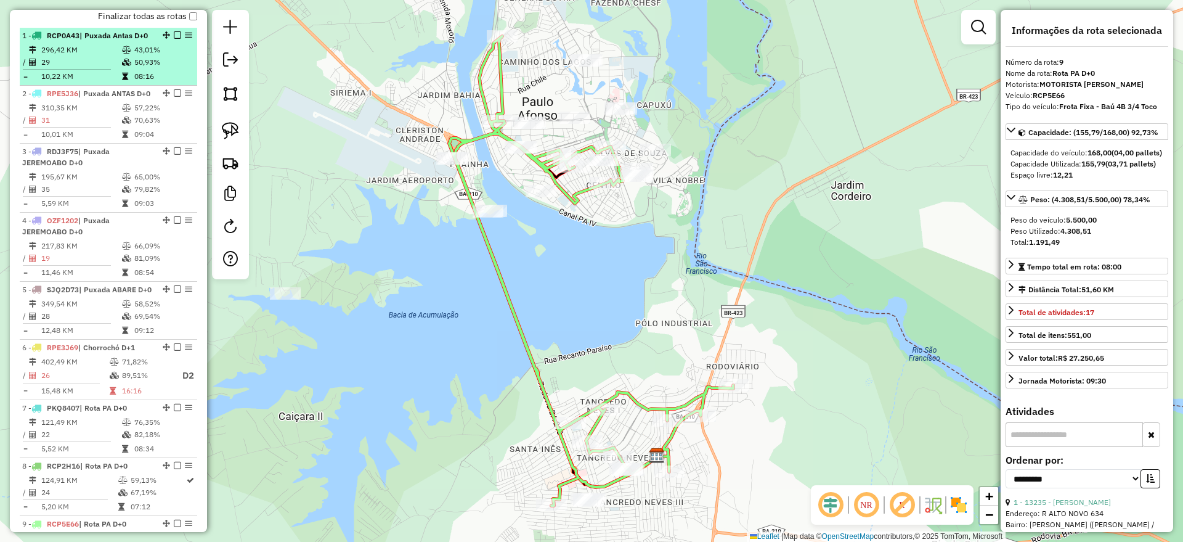
click at [83, 40] on span "| Puxada Antas D+0" at bounding box center [114, 35] width 68 height 9
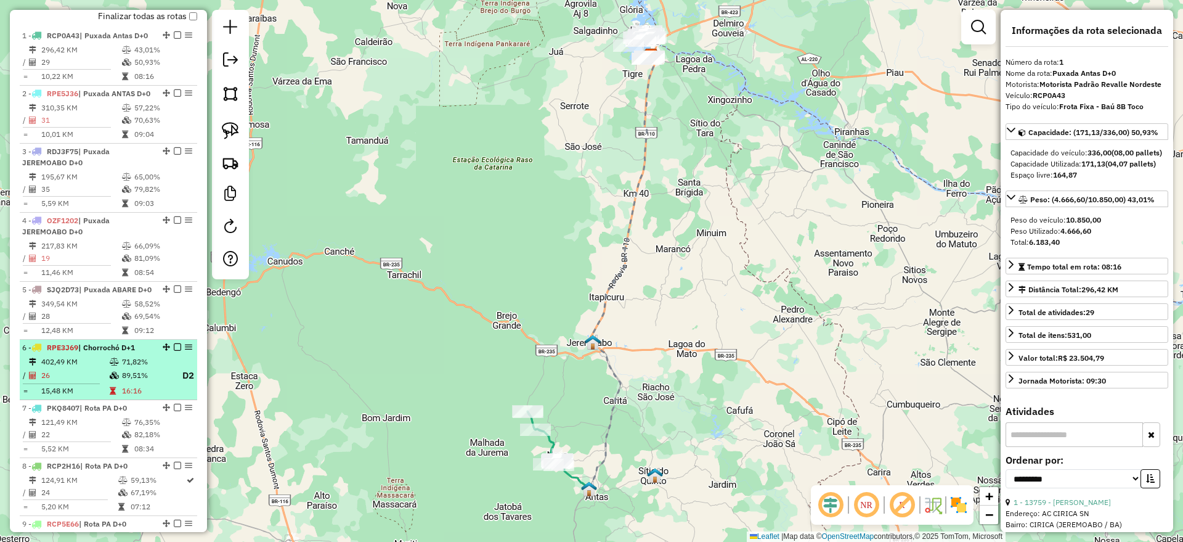
click at [97, 368] on td "402,49 KM" at bounding box center [75, 362] width 68 height 12
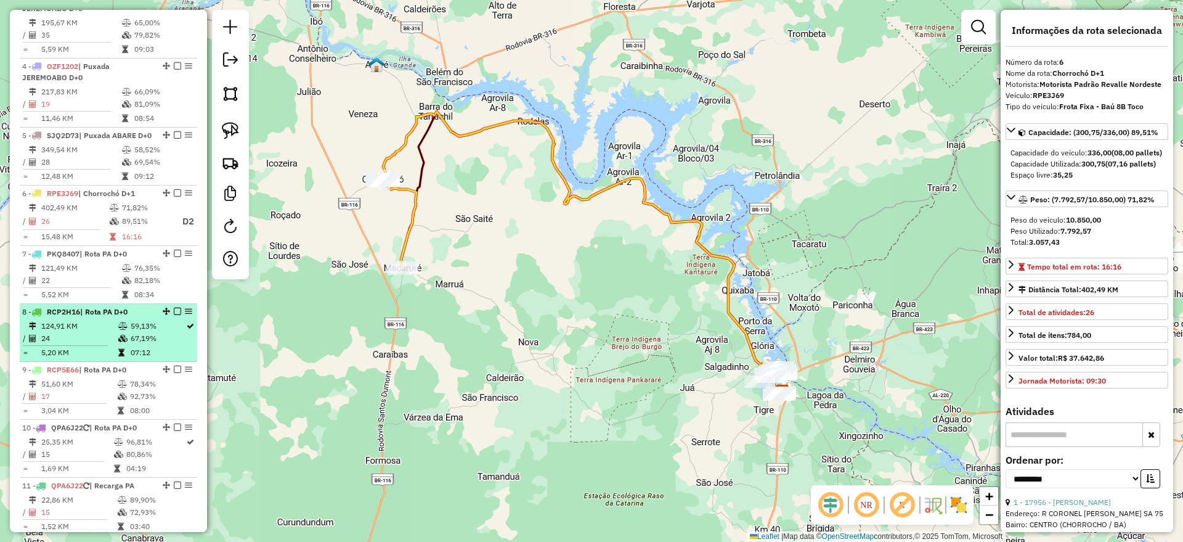
scroll to position [510, 0]
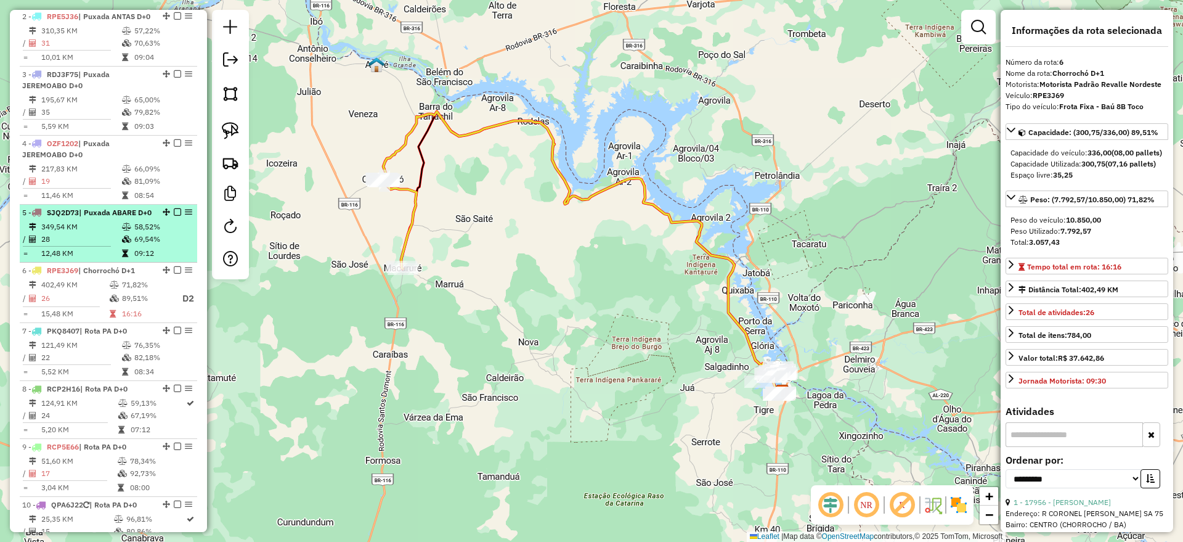
click at [67, 218] on div "5 - SJQ2D73 | Puxada ABARE D+0" at bounding box center [87, 212] width 131 height 11
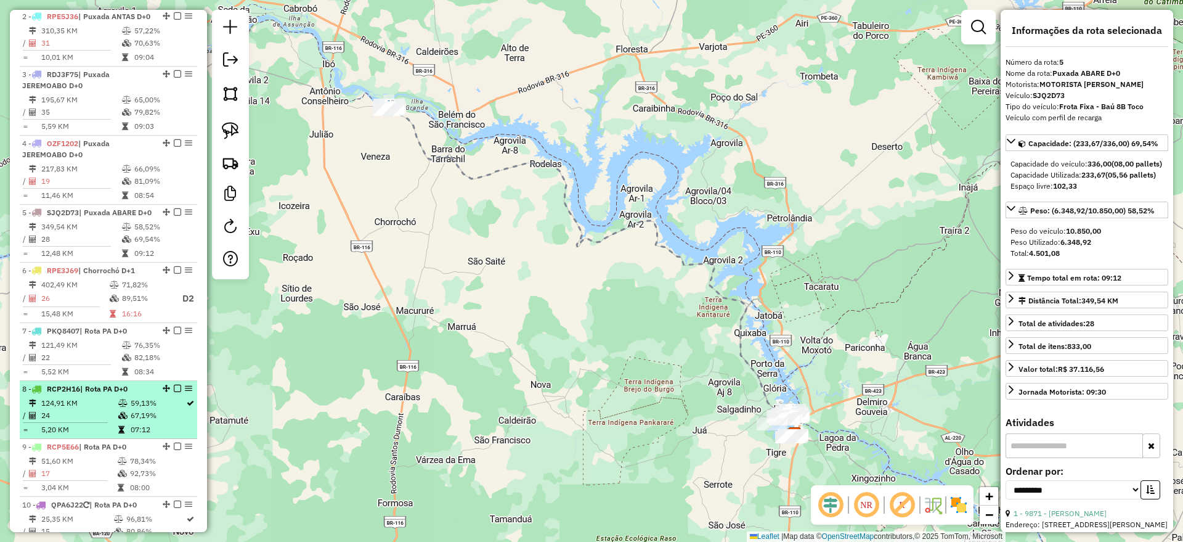
click at [91, 409] on td "124,91 KM" at bounding box center [79, 403] width 77 height 12
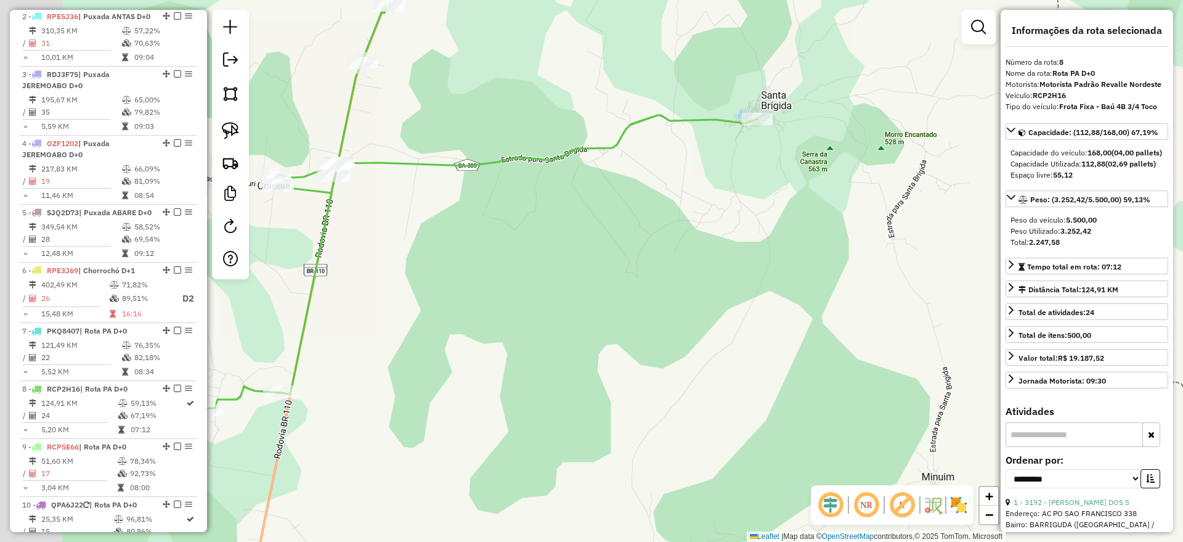
drag, startPoint x: 449, startPoint y: 195, endPoint x: 659, endPoint y: 200, distance: 209.6
click at [658, 200] on div "Janela de atendimento Grade de atendimento Capacidade Transportadoras Veículos …" at bounding box center [591, 271] width 1183 height 542
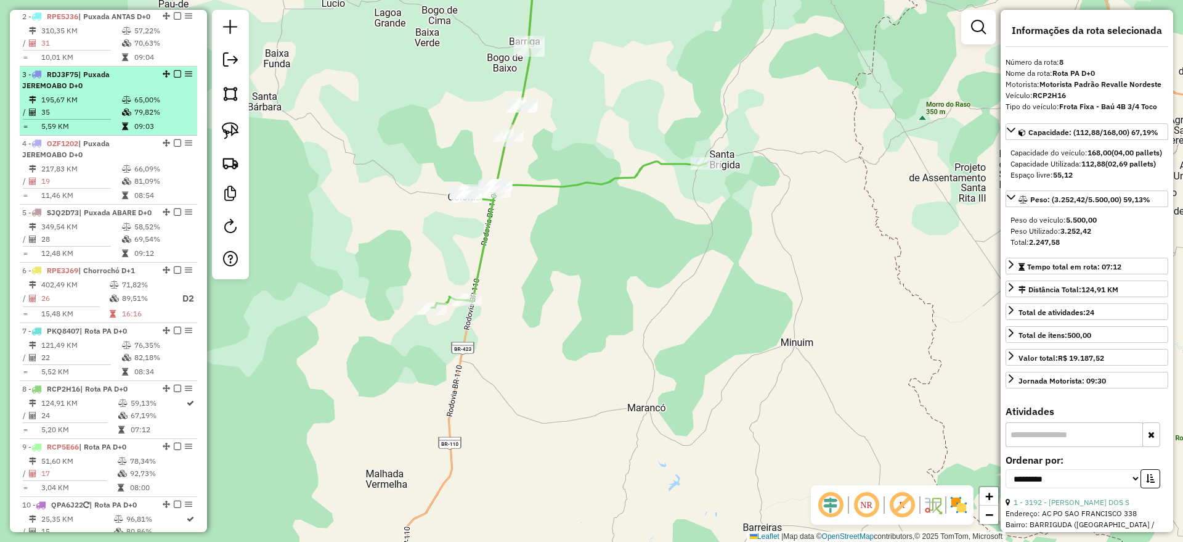
click at [89, 125] on li "3 - RDJ3F75 | Puxada JEREMOABO D+0 195,67 KM 65,00% / 35 79,82% = 5,59 KM 09:03" at bounding box center [109, 101] width 178 height 69
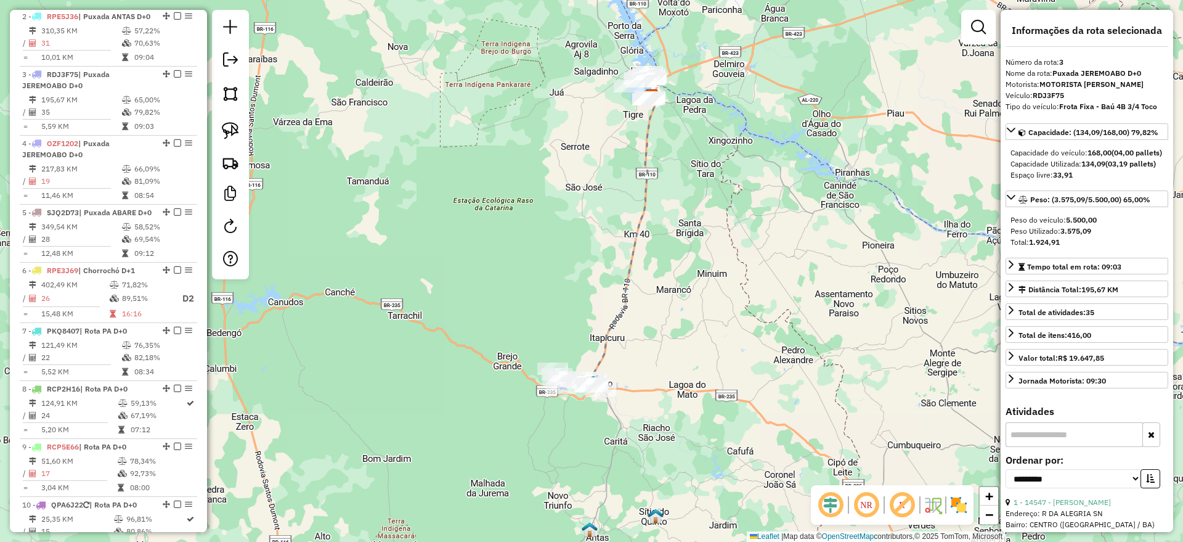
drag, startPoint x: 566, startPoint y: 451, endPoint x: 580, endPoint y: 422, distance: 32.0
click at [580, 422] on div "Janela de atendimento Grade de atendimento Capacidade Transportadoras Veículos …" at bounding box center [591, 271] width 1183 height 542
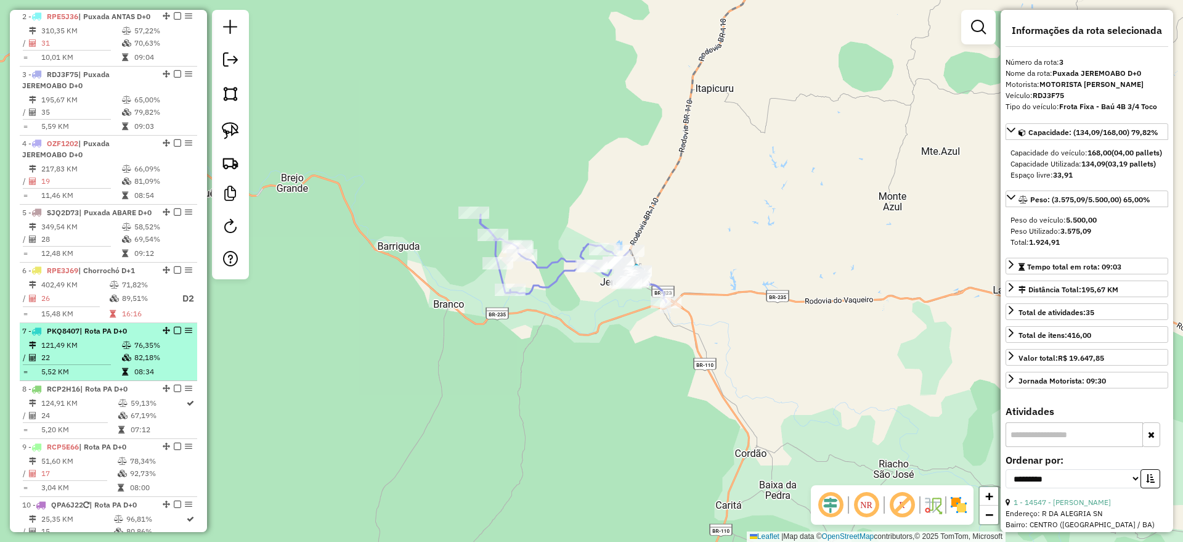
click at [90, 337] on div "7 - PKQ8407 | Rota PA D+0" at bounding box center [87, 330] width 131 height 11
